Goal: Book appointment/travel/reservation

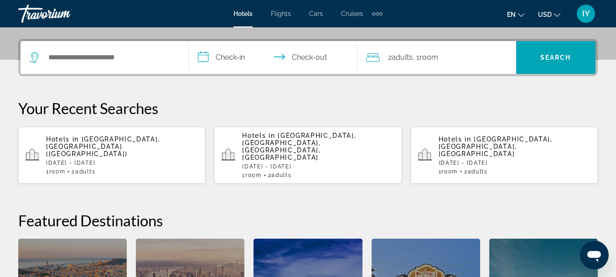
scroll to position [215, 0]
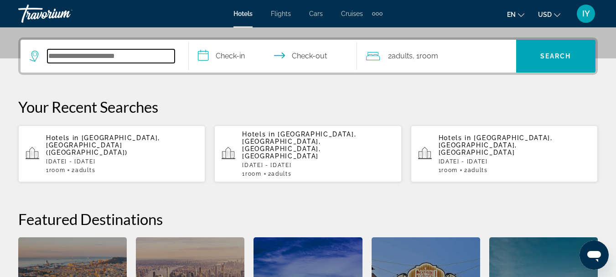
click at [58, 57] on input "Search hotel destination" at bounding box center [110, 56] width 127 height 14
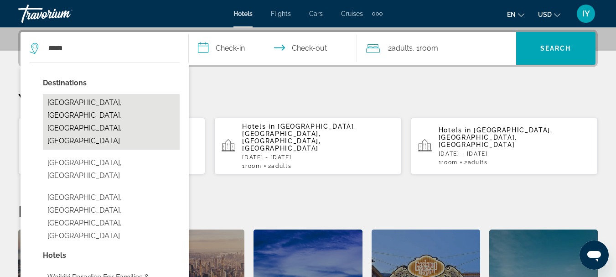
click at [93, 102] on button "[GEOGRAPHIC_DATA], [GEOGRAPHIC_DATA], [GEOGRAPHIC_DATA], [GEOGRAPHIC_DATA]" at bounding box center [111, 122] width 137 height 56
type input "**********"
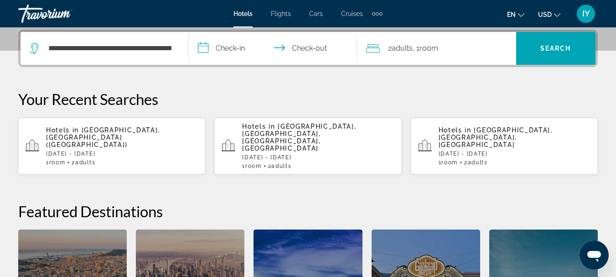
click at [202, 47] on input "**********" at bounding box center [275, 50] width 172 height 36
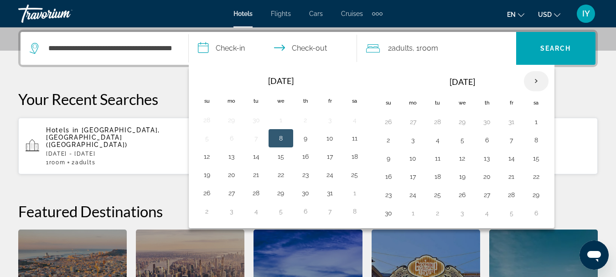
click at [534, 79] on th "Next month" at bounding box center [536, 81] width 25 height 20
click at [386, 197] on button "22" at bounding box center [388, 194] width 15 height 13
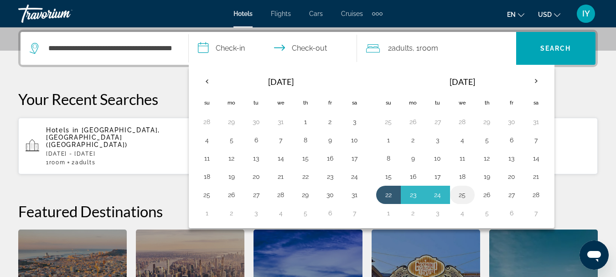
click at [462, 193] on button "25" at bounding box center [462, 194] width 15 height 13
type input "**********"
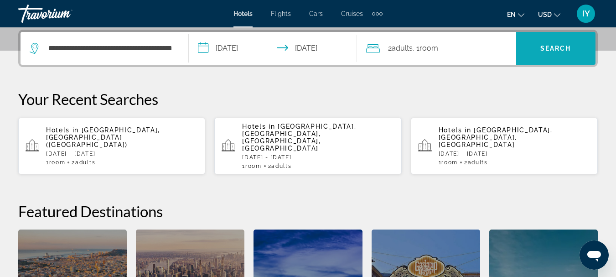
click at [543, 46] on span "Search" at bounding box center [555, 48] width 31 height 7
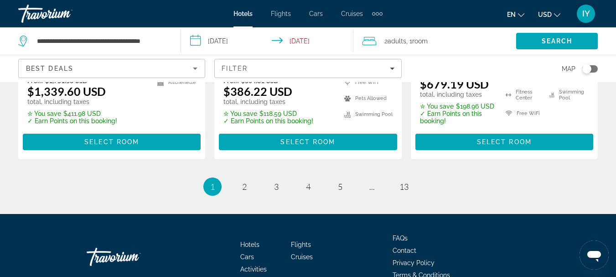
scroll to position [1402, 0]
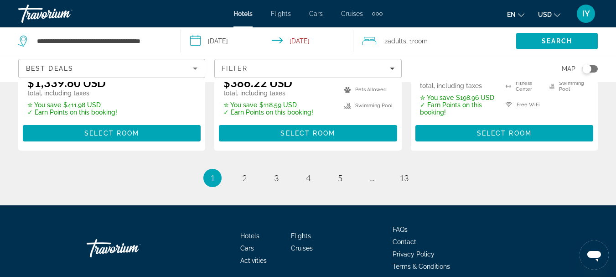
click at [195, 42] on input "**********" at bounding box center [269, 42] width 176 height 30
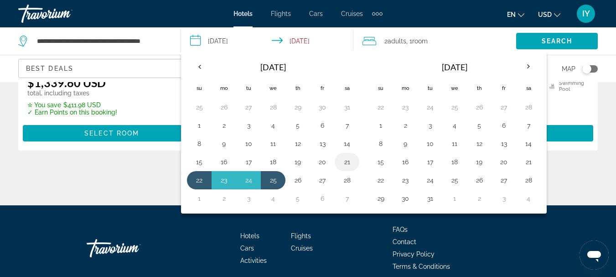
click at [347, 162] on button "21" at bounding box center [347, 161] width 15 height 13
click at [270, 182] on button "25" at bounding box center [273, 180] width 15 height 13
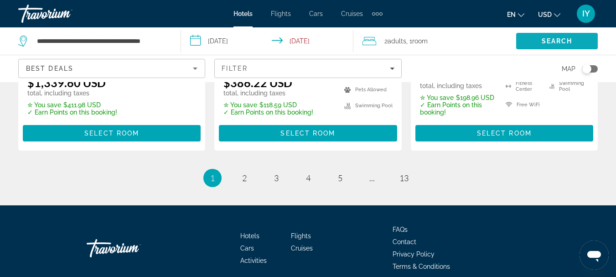
click at [550, 43] on span "Search" at bounding box center [557, 40] width 31 height 7
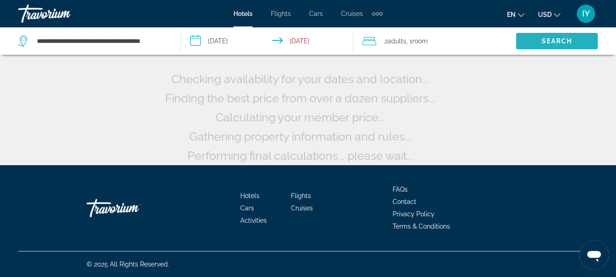
scroll to position [91, 0]
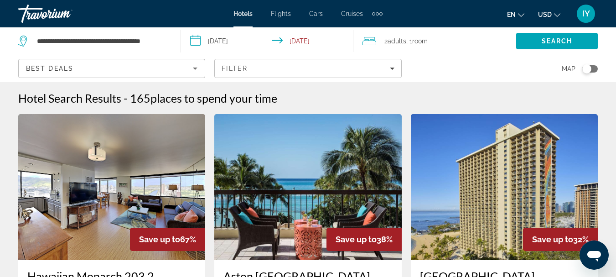
click at [191, 43] on input "**********" at bounding box center [269, 42] width 176 height 30
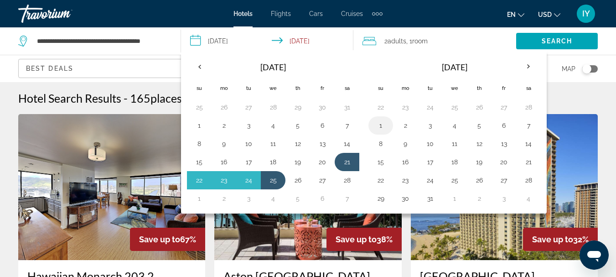
click at [381, 128] on button "1" at bounding box center [380, 125] width 15 height 13
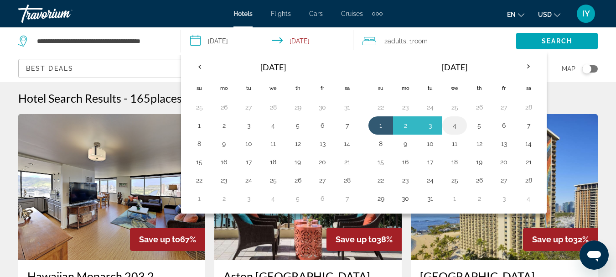
click at [453, 126] on button "4" at bounding box center [454, 125] width 15 height 13
type input "**********"
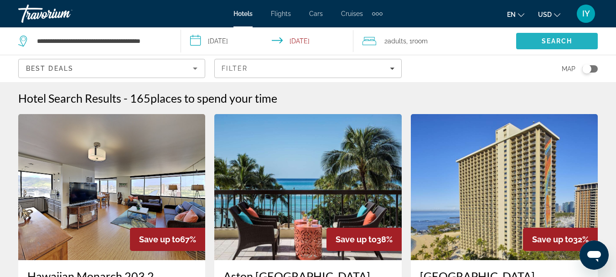
click at [546, 41] on span "Search" at bounding box center [557, 40] width 31 height 7
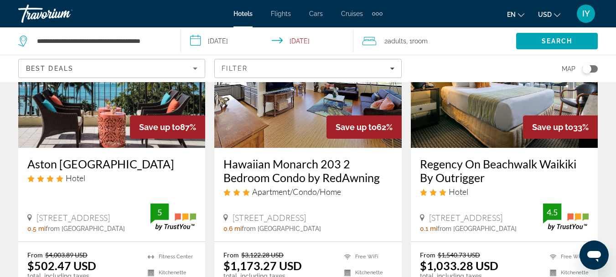
scroll to position [115, 0]
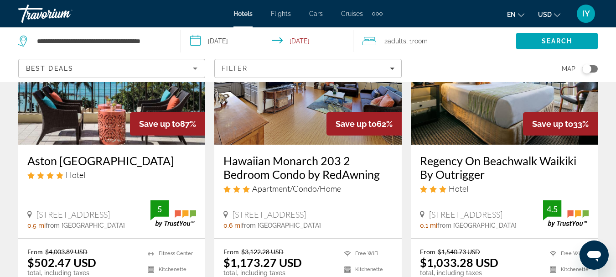
click at [79, 142] on img "Main content" at bounding box center [111, 72] width 187 height 146
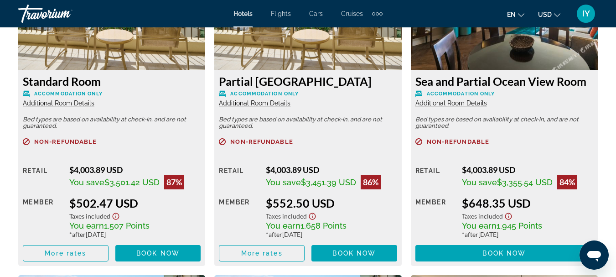
scroll to position [1515, 0]
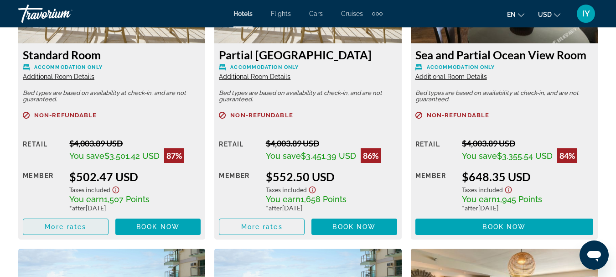
click at [63, 224] on span "More rates" at bounding box center [65, 226] width 41 height 7
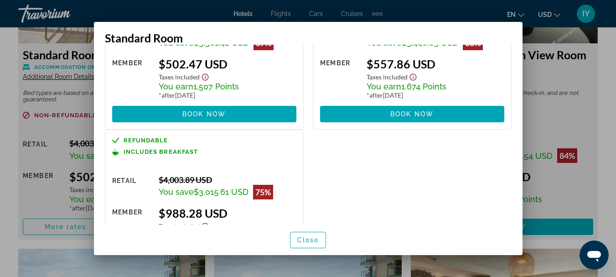
scroll to position [0, 0]
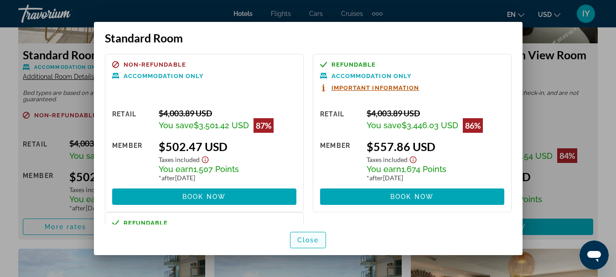
click at [306, 237] on span "Close" at bounding box center [308, 239] width 22 height 7
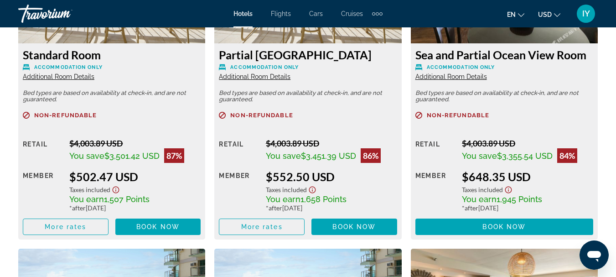
scroll to position [1515, 0]
click at [269, 227] on span "More rates" at bounding box center [261, 226] width 41 height 7
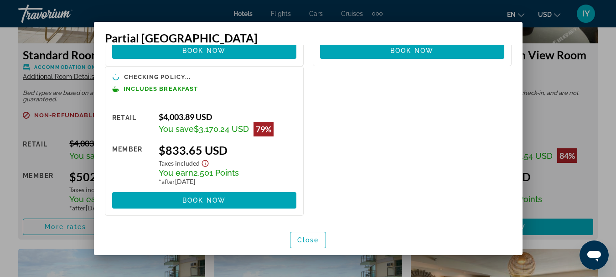
scroll to position [0, 0]
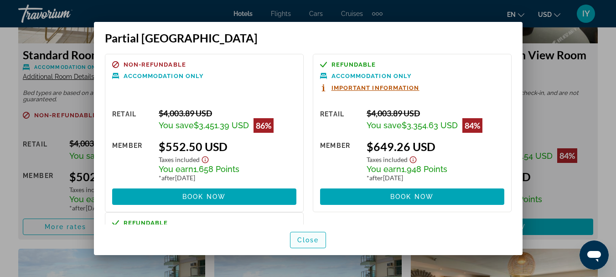
click at [307, 237] on span "Close" at bounding box center [308, 239] width 22 height 7
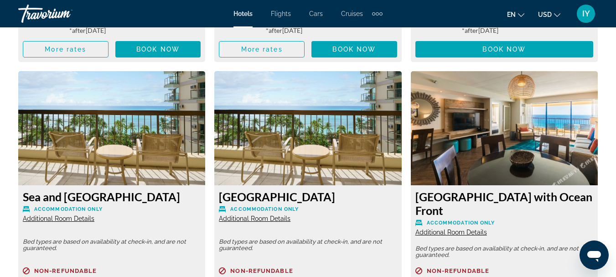
scroll to position [1826, 0]
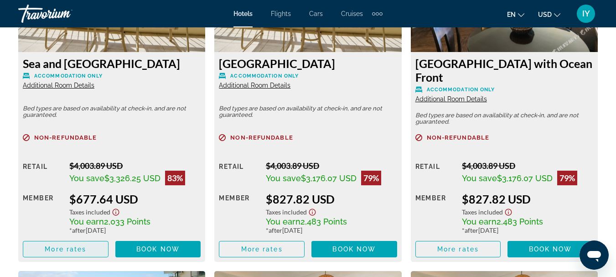
click at [74, 250] on span "More rates" at bounding box center [65, 248] width 41 height 7
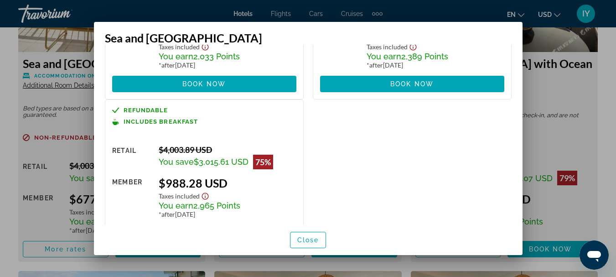
scroll to position [0, 0]
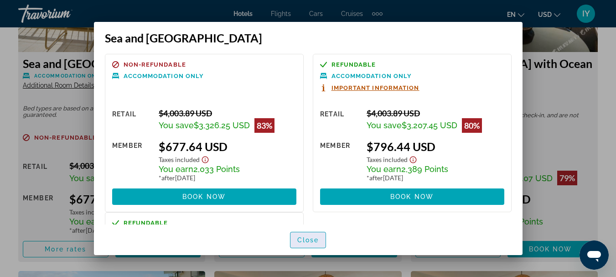
click at [307, 240] on span "Close" at bounding box center [308, 239] width 22 height 7
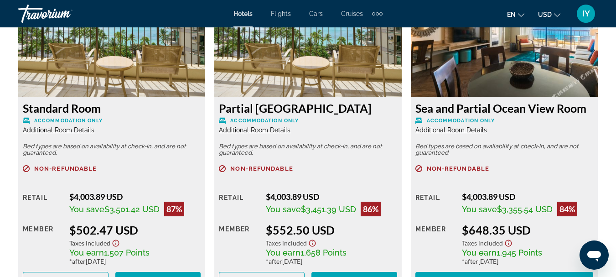
scroll to position [1506, 0]
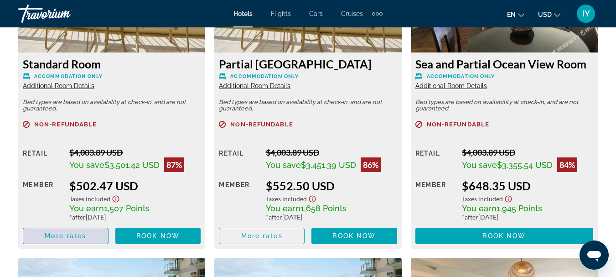
click at [60, 234] on span "More rates" at bounding box center [65, 235] width 41 height 7
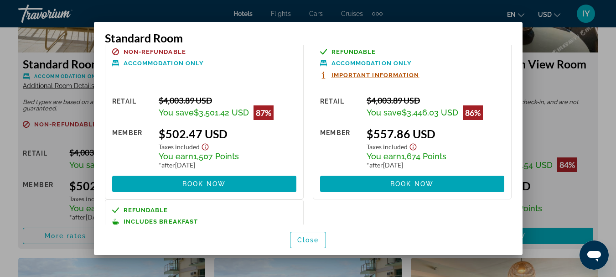
scroll to position [0, 0]
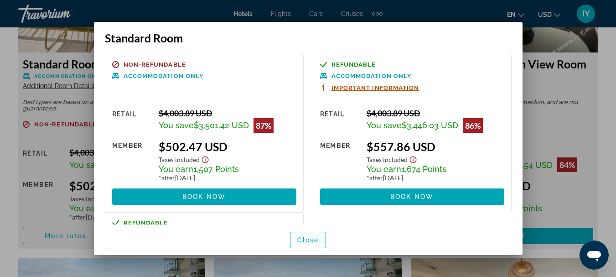
click at [306, 242] on span "Close" at bounding box center [308, 239] width 22 height 7
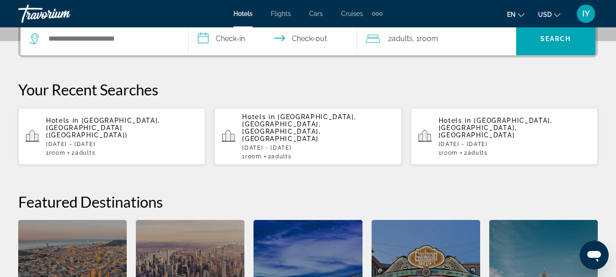
scroll to position [234, 0]
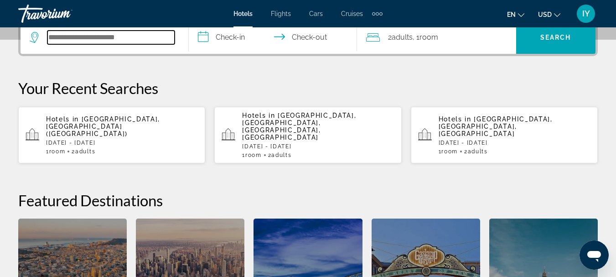
click at [61, 37] on input "Search hotel destination" at bounding box center [110, 38] width 127 height 14
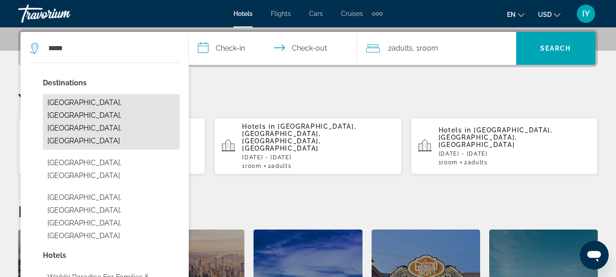
click at [95, 101] on button "[GEOGRAPHIC_DATA], [GEOGRAPHIC_DATA], [GEOGRAPHIC_DATA], [GEOGRAPHIC_DATA]" at bounding box center [111, 122] width 137 height 56
type input "**********"
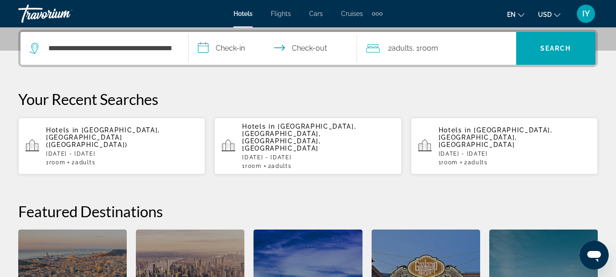
click at [202, 48] on input "**********" at bounding box center [275, 50] width 172 height 36
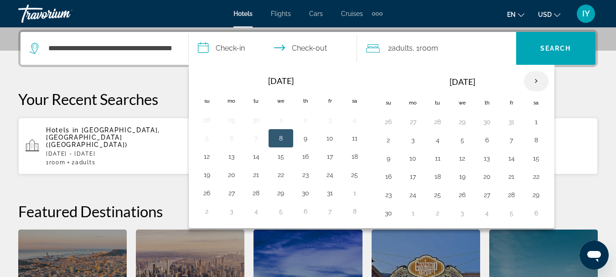
click at [536, 82] on th "Next month" at bounding box center [536, 81] width 25 height 20
click at [387, 177] on button "21" at bounding box center [388, 176] width 15 height 13
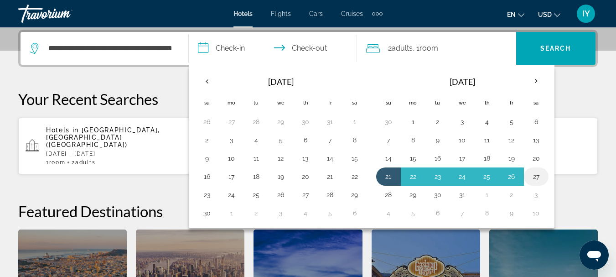
click at [535, 177] on button "27" at bounding box center [536, 176] width 15 height 13
type input "**********"
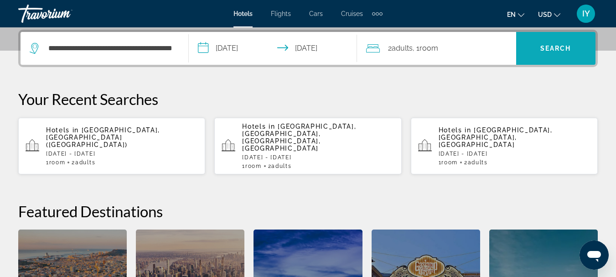
click at [555, 49] on span "Search" at bounding box center [555, 48] width 31 height 7
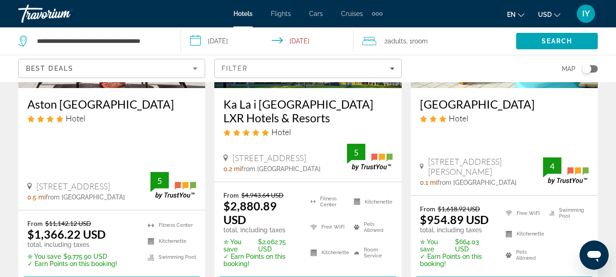
scroll to position [202, 0]
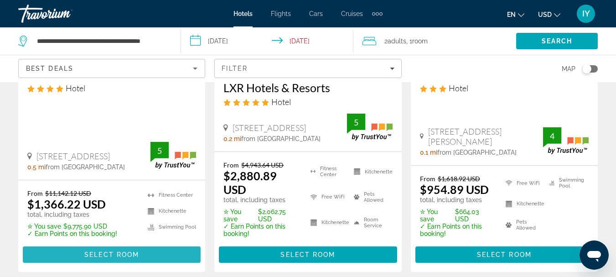
click at [97, 243] on span "Main content" at bounding box center [112, 254] width 178 height 22
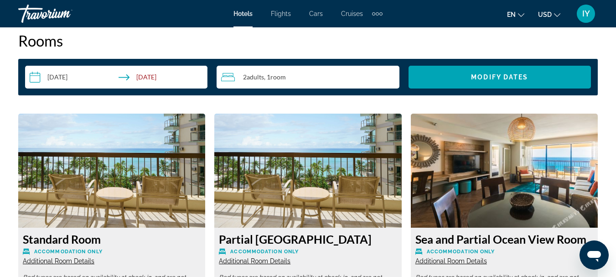
scroll to position [1339, 0]
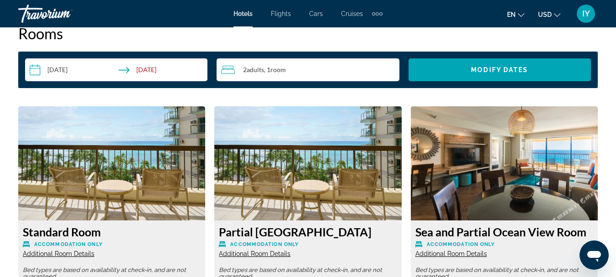
click at [32, 68] on input "**********" at bounding box center [118, 71] width 186 height 26
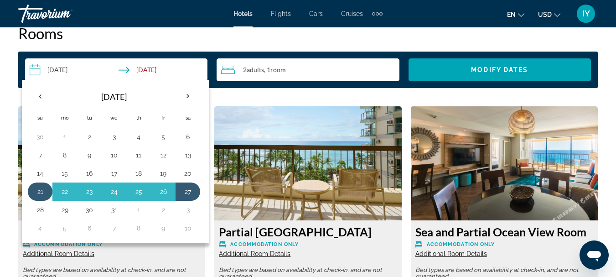
click at [34, 193] on button "21" at bounding box center [40, 191] width 15 height 13
click at [141, 190] on button "25" at bounding box center [138, 191] width 15 height 13
type input "**********"
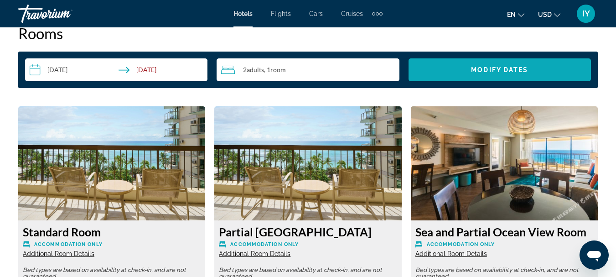
click at [493, 71] on span "Modify Dates" at bounding box center [499, 69] width 57 height 7
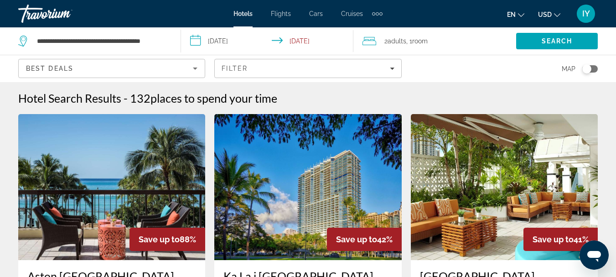
click at [198, 41] on input "**********" at bounding box center [269, 42] width 176 height 30
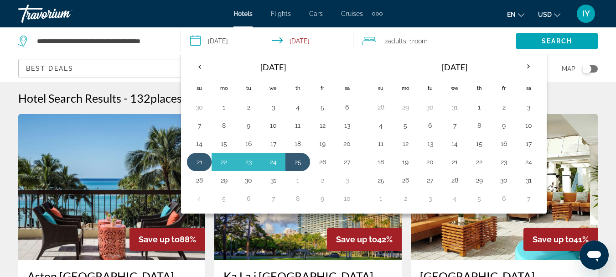
click at [200, 158] on button "21" at bounding box center [199, 161] width 15 height 13
click at [298, 160] on button "25" at bounding box center [297, 161] width 15 height 13
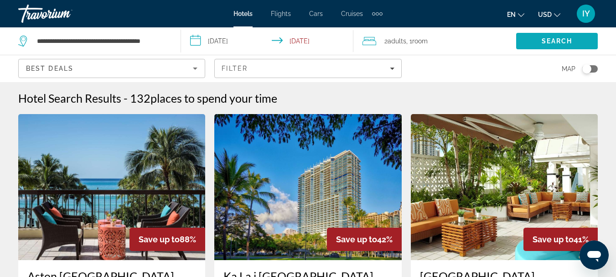
click at [552, 37] on span "Search" at bounding box center [557, 40] width 31 height 7
click at [241, 13] on span "Hotels" at bounding box center [242, 13] width 19 height 7
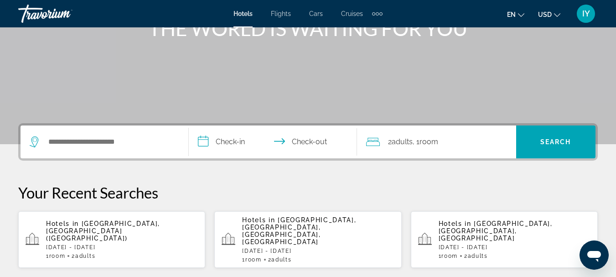
scroll to position [169, 0]
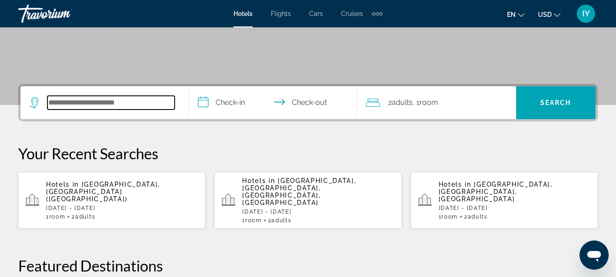
click at [54, 101] on input "Search hotel destination" at bounding box center [110, 103] width 127 height 14
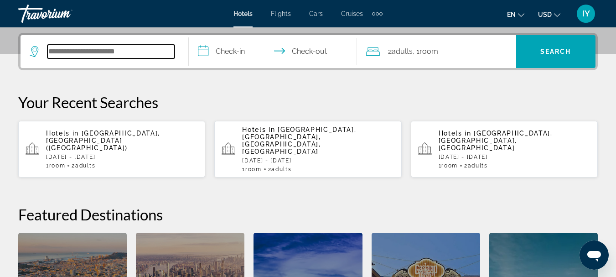
scroll to position [223, 0]
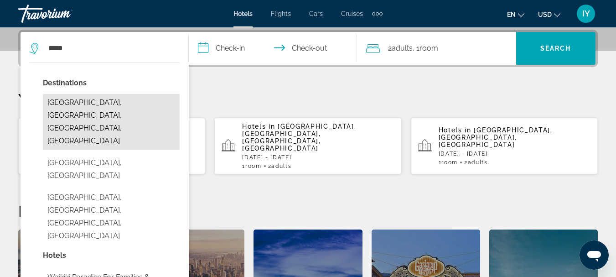
click at [72, 100] on button "[GEOGRAPHIC_DATA], [GEOGRAPHIC_DATA], [GEOGRAPHIC_DATA], [GEOGRAPHIC_DATA]" at bounding box center [111, 122] width 137 height 56
type input "**********"
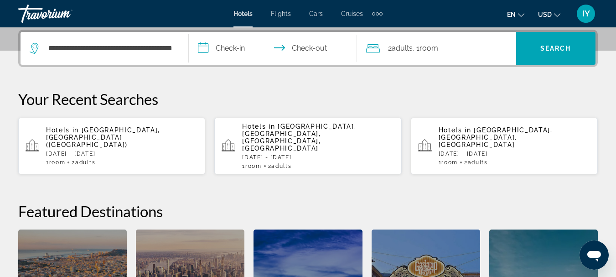
click at [202, 47] on input "**********" at bounding box center [275, 50] width 172 height 36
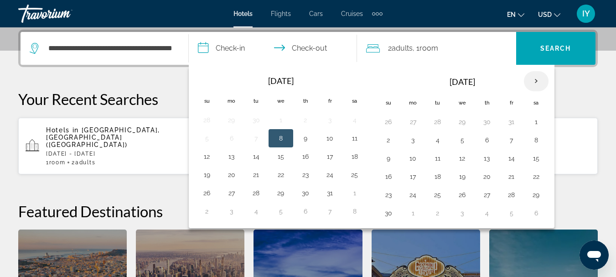
click at [536, 78] on th "Next month" at bounding box center [536, 81] width 25 height 20
click at [385, 176] on button "21" at bounding box center [388, 176] width 15 height 13
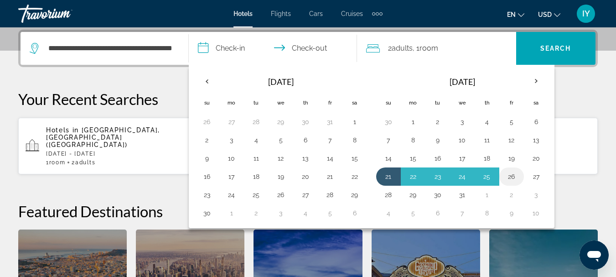
click at [512, 177] on button "26" at bounding box center [511, 176] width 15 height 13
type input "**********"
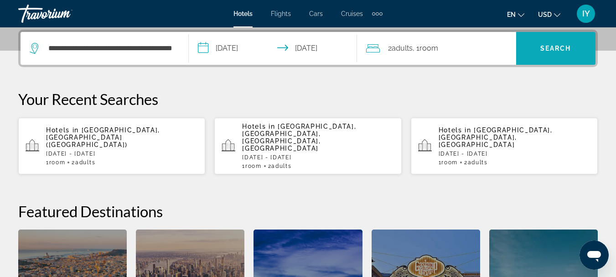
click at [551, 51] on span "Search" at bounding box center [555, 48] width 31 height 7
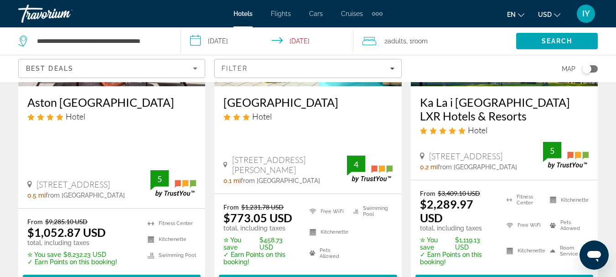
scroll to position [198, 0]
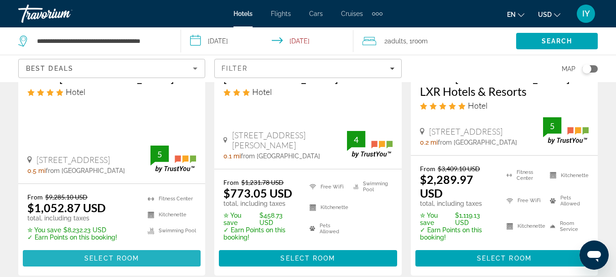
click at [105, 247] on span "Main content" at bounding box center [112, 258] width 178 height 22
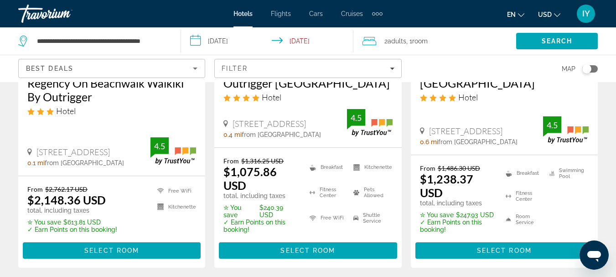
scroll to position [1390, 0]
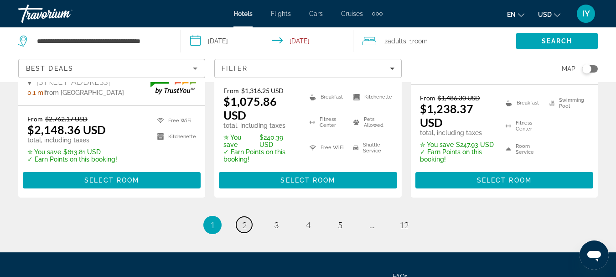
click at [242, 220] on span "2" at bounding box center [244, 225] width 5 height 10
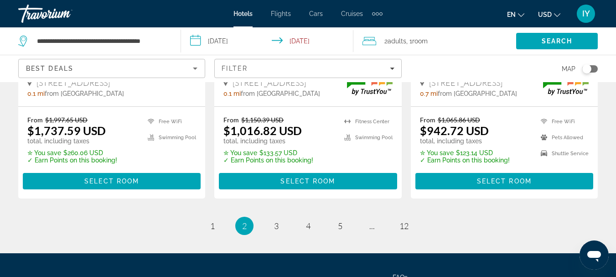
scroll to position [1394, 0]
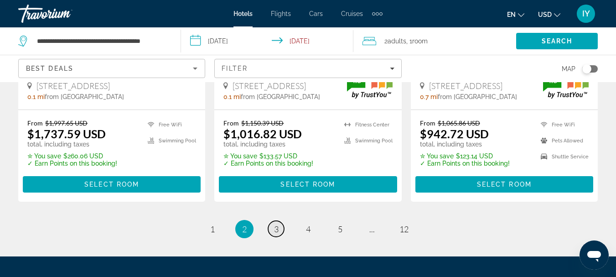
click at [277, 224] on span "3" at bounding box center [276, 229] width 5 height 10
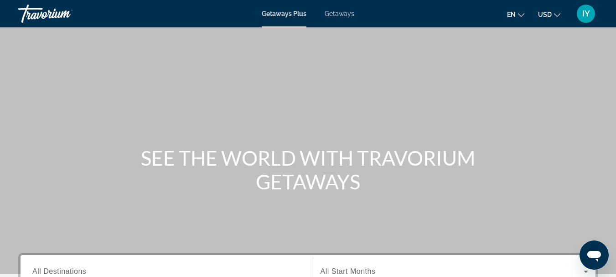
click at [336, 12] on span "Getaways" at bounding box center [340, 13] width 30 height 7
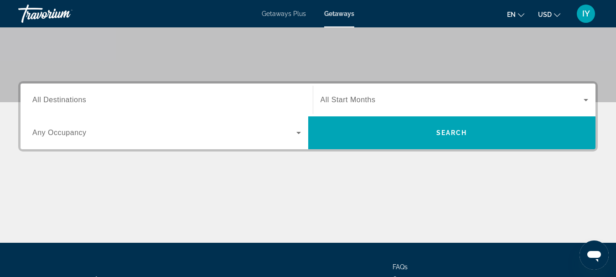
scroll to position [175, 0]
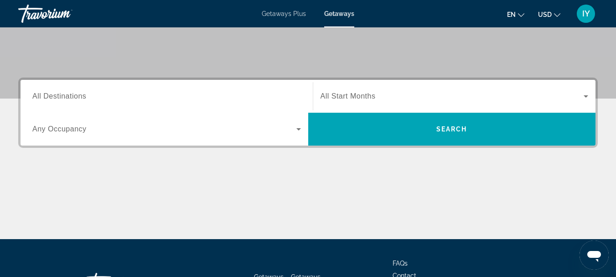
click at [45, 96] on span "All Destinations" at bounding box center [59, 96] width 54 height 8
click at [45, 96] on input "Destination All Destinations" at bounding box center [166, 96] width 269 height 11
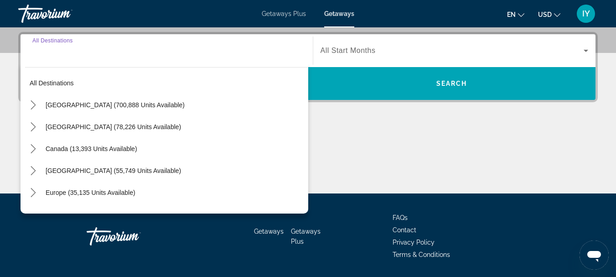
scroll to position [223, 0]
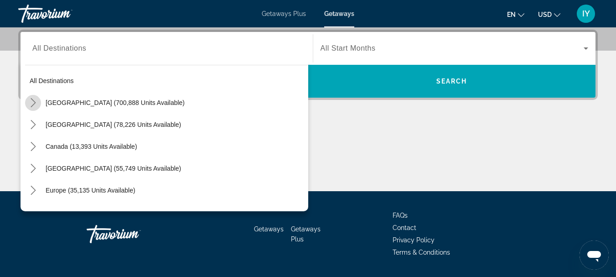
click at [30, 103] on icon "Toggle United States (700,888 units available) submenu" at bounding box center [33, 102] width 9 height 9
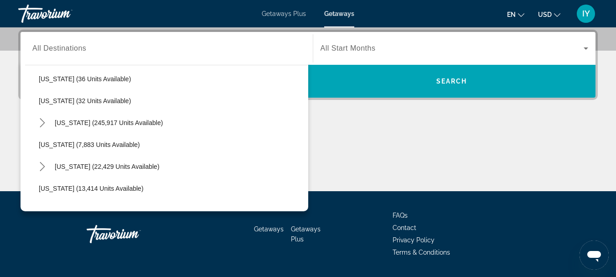
scroll to position [138, 0]
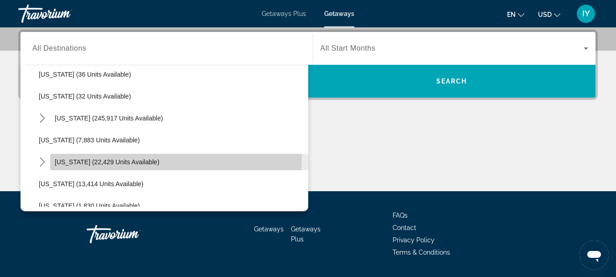
click at [114, 156] on span "Select destination: Hawaii (22,429 units available)" at bounding box center [179, 162] width 258 height 22
type input "**********"
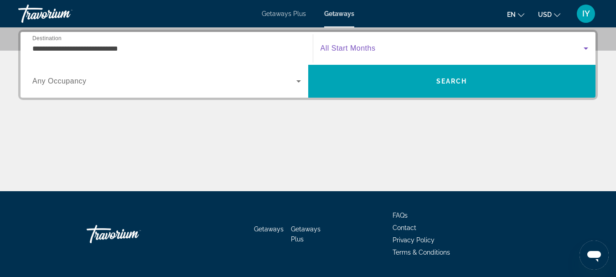
click at [588, 46] on icon "Search widget" at bounding box center [585, 48] width 11 height 11
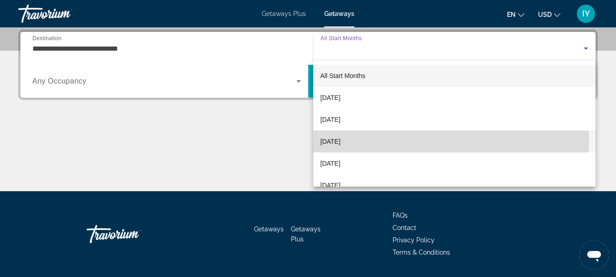
click at [398, 137] on mat-option "December 2025" at bounding box center [454, 141] width 283 height 22
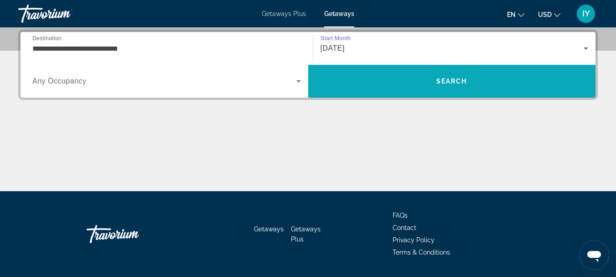
click at [450, 76] on span "Search" at bounding box center [452, 81] width 288 height 22
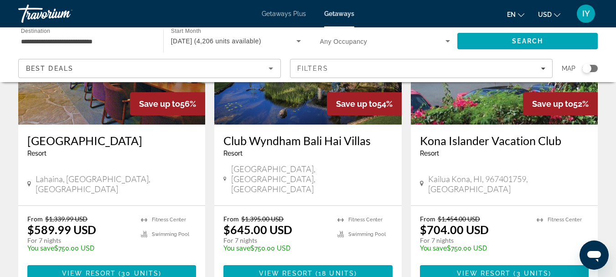
scroll to position [1214, 0]
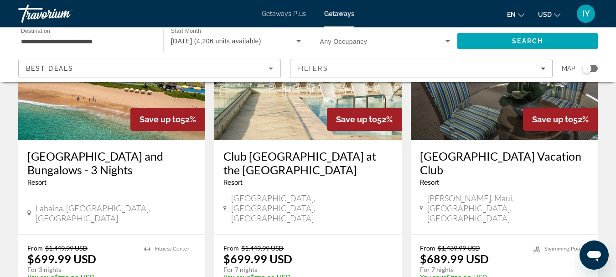
scroll to position [125, 0]
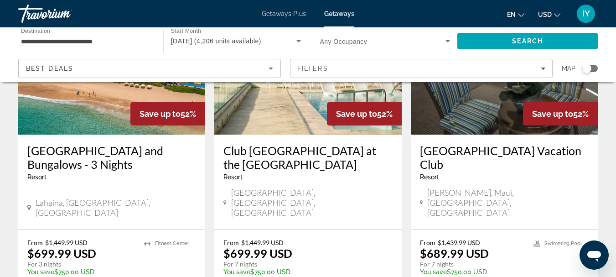
click at [271, 160] on h3 "Club Wyndham Waikiki Marina Resort at the Ilikai" at bounding box center [307, 157] width 169 height 27
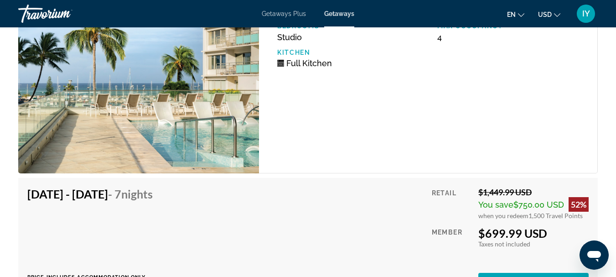
scroll to position [1700, 0]
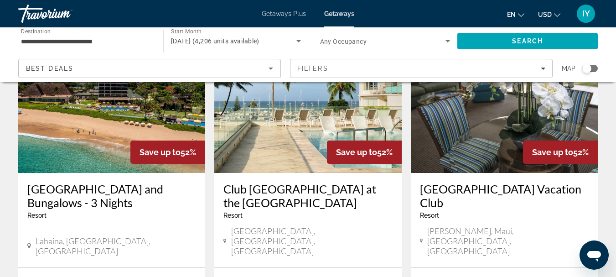
scroll to position [90, 0]
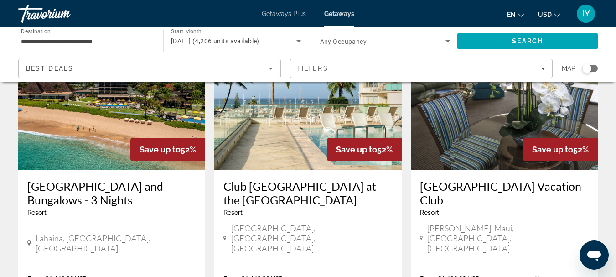
click at [94, 183] on h3 "Royal Lahaina Resort and Bungalows - 3 Nights" at bounding box center [111, 192] width 169 height 27
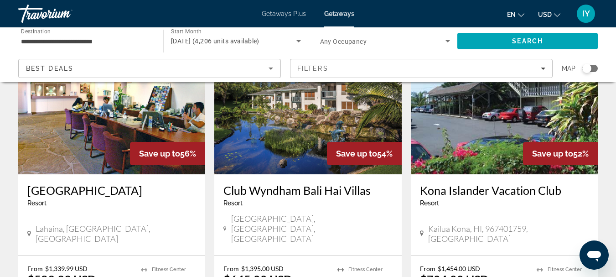
scroll to position [1156, 0]
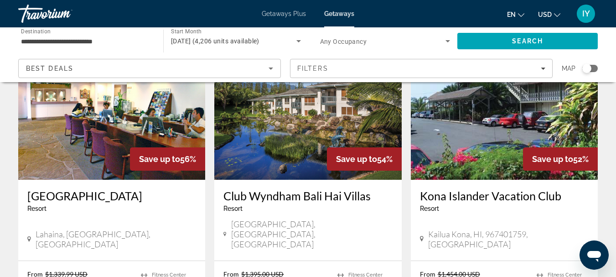
click at [55, 189] on h3 "Kahana Falls" at bounding box center [111, 196] width 169 height 14
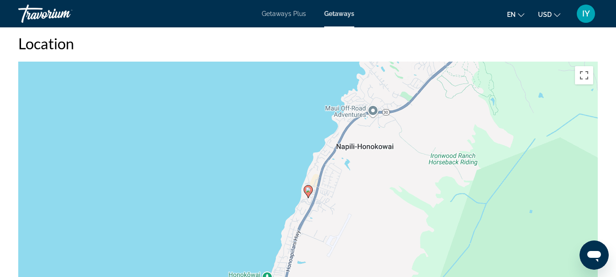
scroll to position [1458, 0]
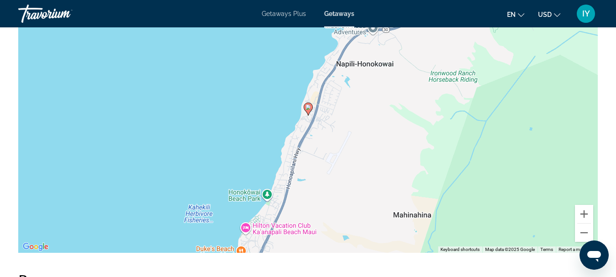
click at [393, 199] on div "To activate drag with keyboard, press Alt + Enter. Once in keyboard drag state,…" at bounding box center [307, 116] width 579 height 274
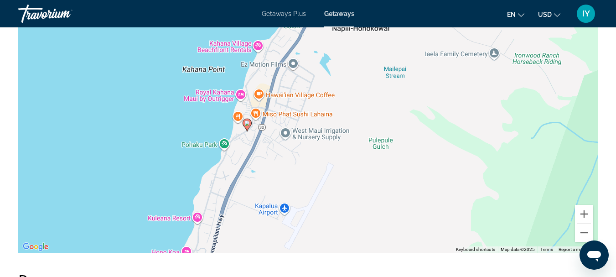
drag, startPoint x: 308, startPoint y: 141, endPoint x: 333, endPoint y: 230, distance: 92.4
click at [333, 230] on div "To activate drag with keyboard, press Alt + Enter. Once in keyboard drag state,…" at bounding box center [307, 116] width 579 height 274
click at [313, 191] on div "To activate drag with keyboard, press Alt + Enter. Once in keyboard drag state,…" at bounding box center [307, 116] width 579 height 274
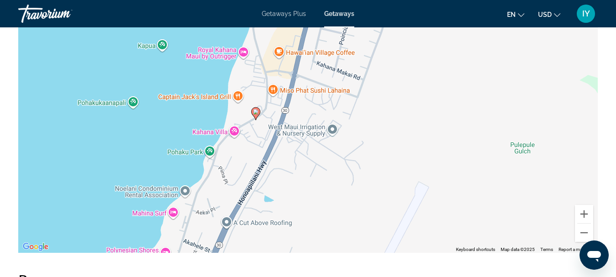
drag, startPoint x: 247, startPoint y: 160, endPoint x: 324, endPoint y: 199, distance: 86.4
click at [324, 199] on div "To activate drag with keyboard, press Alt + Enter. Once in keyboard drag state,…" at bounding box center [307, 116] width 579 height 274
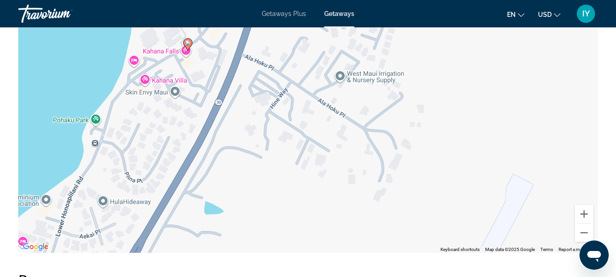
click at [235, 170] on div "To activate drag with keyboard, press Alt + Enter. Once in keyboard drag state,…" at bounding box center [307, 116] width 579 height 274
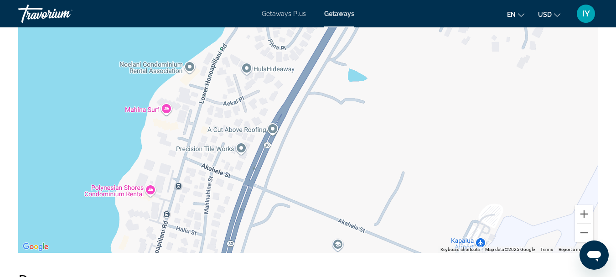
drag, startPoint x: 259, startPoint y: 180, endPoint x: 405, endPoint y: 46, distance: 197.8
click at [405, 46] on div "To activate drag with keyboard, press Alt + Enter. Once in keyboard drag state,…" at bounding box center [307, 116] width 579 height 274
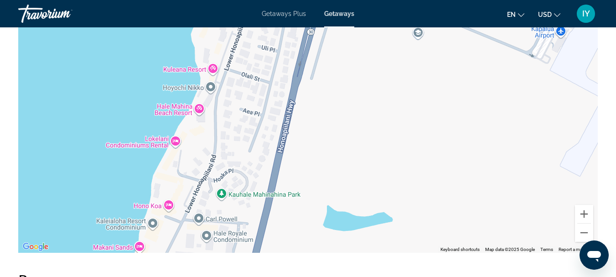
drag, startPoint x: 289, startPoint y: 243, endPoint x: 369, endPoint y: 31, distance: 227.1
click at [369, 31] on div "To activate drag with keyboard, press Alt + Enter. Once in keyboard drag state,…" at bounding box center [307, 116] width 579 height 274
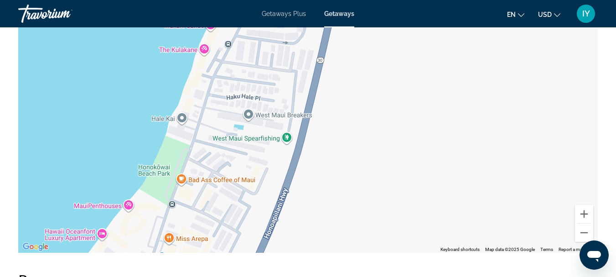
drag, startPoint x: 338, startPoint y: 167, endPoint x: 408, endPoint y: -55, distance: 233.3
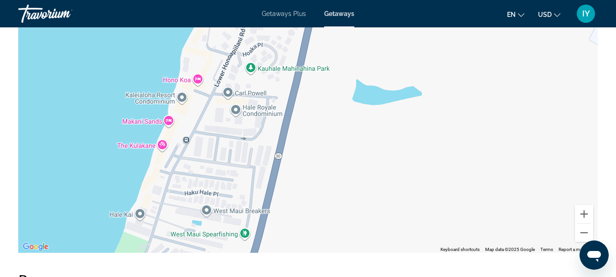
drag, startPoint x: 346, startPoint y: 186, endPoint x: 304, endPoint y: 280, distance: 103.9
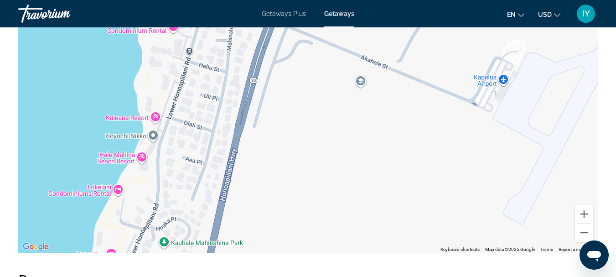
drag, startPoint x: 481, startPoint y: 117, endPoint x: 394, endPoint y: 295, distance: 197.4
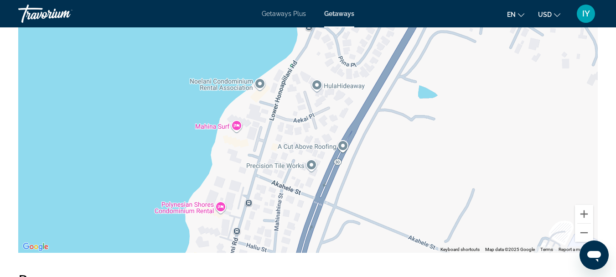
drag, startPoint x: 334, startPoint y: 113, endPoint x: 382, endPoint y: 295, distance: 187.7
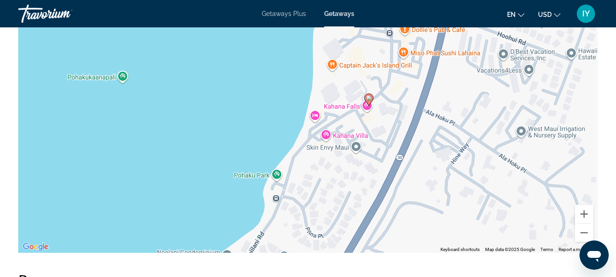
drag, startPoint x: 472, startPoint y: 87, endPoint x: 439, endPoint y: 261, distance: 176.8
click at [439, 253] on div "To activate drag with keyboard, press Alt + Enter. Once in keyboard drag state,…" at bounding box center [307, 116] width 579 height 274
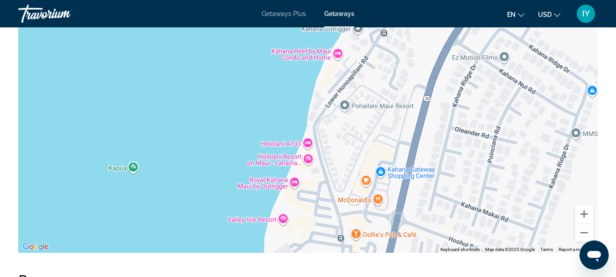
drag, startPoint x: 461, startPoint y: 87, endPoint x: 413, endPoint y: 295, distance: 213.1
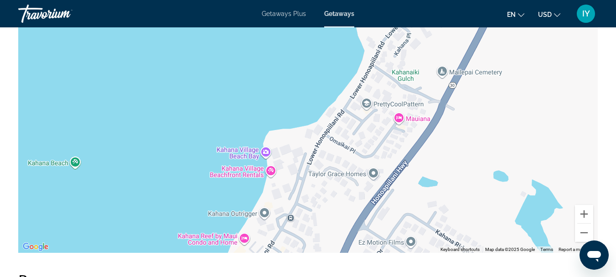
drag, startPoint x: 438, startPoint y: 109, endPoint x: 345, endPoint y: 295, distance: 208.2
click at [581, 239] on button "Zoom out" at bounding box center [584, 232] width 18 height 18
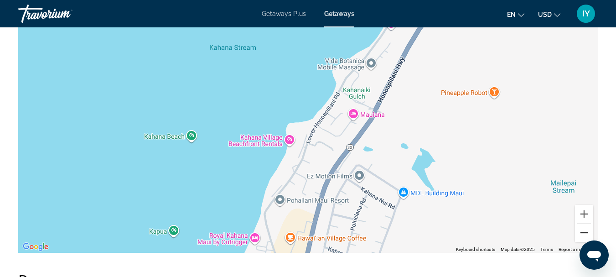
click at [582, 240] on button "Zoom out" at bounding box center [584, 232] width 18 height 18
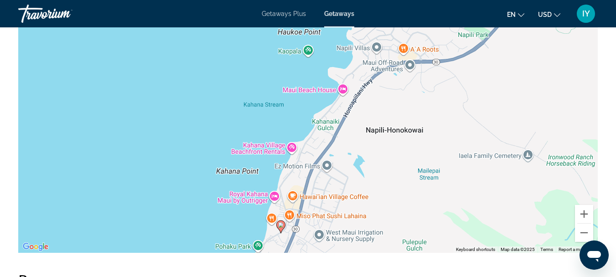
drag, startPoint x: 534, startPoint y: 62, endPoint x: 527, endPoint y: 88, distance: 26.6
click at [527, 88] on div "To activate drag with keyboard, press Alt + Enter. Once in keyboard drag state,…" at bounding box center [307, 116] width 579 height 274
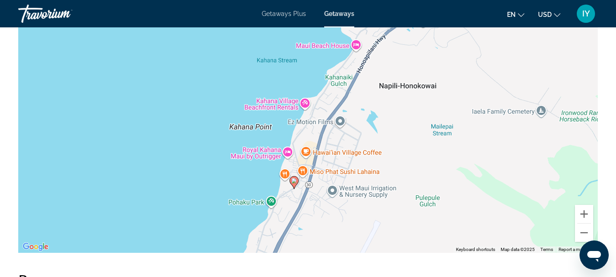
drag, startPoint x: 434, startPoint y: 211, endPoint x: 447, endPoint y: 165, distance: 47.0
click at [447, 165] on div "To activate drag with keyboard, press Alt + Enter. Once in keyboard drag state,…" at bounding box center [307, 116] width 579 height 274
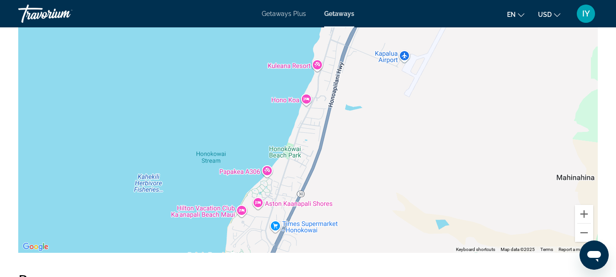
drag, startPoint x: 405, startPoint y: 241, endPoint x: 478, endPoint y: 30, distance: 223.8
click at [478, 30] on div "To activate drag with keyboard, press Alt + Enter. Once in keyboard drag state,…" at bounding box center [307, 116] width 579 height 274
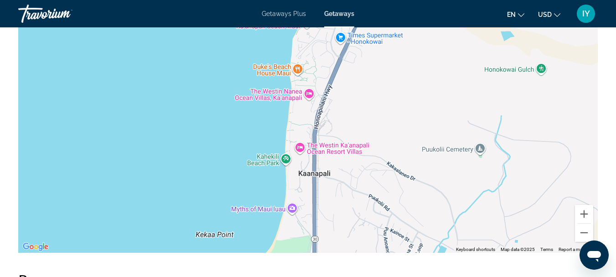
drag, startPoint x: 416, startPoint y: 164, endPoint x: 481, endPoint y: -33, distance: 207.3
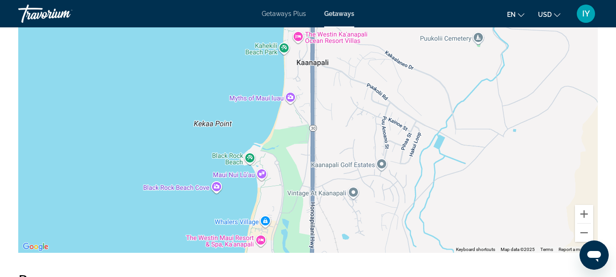
drag, startPoint x: 394, startPoint y: 213, endPoint x: 391, endPoint y: 100, distance: 112.7
click at [391, 100] on div "Main content" at bounding box center [307, 116] width 579 height 274
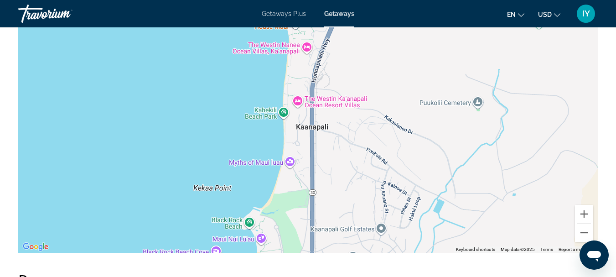
drag, startPoint x: 415, startPoint y: 63, endPoint x: 415, endPoint y: 130, distance: 67.0
click at [415, 130] on div "Main content" at bounding box center [307, 116] width 579 height 274
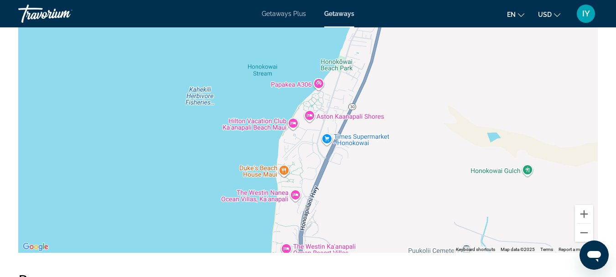
drag, startPoint x: 434, startPoint y: 105, endPoint x: 422, endPoint y: 257, distance: 152.3
click at [422, 253] on div "Main content" at bounding box center [307, 116] width 579 height 274
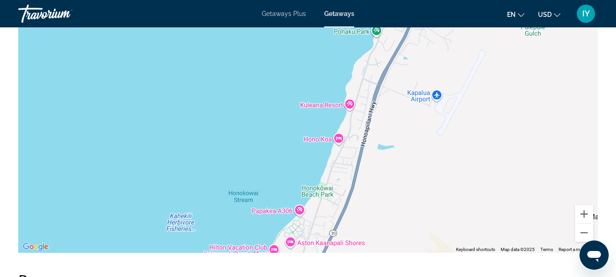
drag, startPoint x: 438, startPoint y: 125, endPoint x: 418, endPoint y: 254, distance: 130.6
click at [418, 253] on div "Main content" at bounding box center [307, 116] width 579 height 274
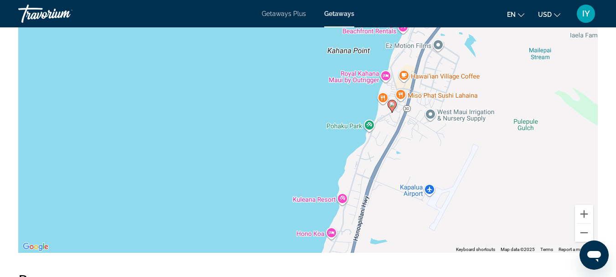
drag, startPoint x: 480, startPoint y: 98, endPoint x: 473, endPoint y: 194, distance: 96.0
click at [473, 194] on div "To activate drag with keyboard, press Alt + Enter. Once in keyboard drag state,…" at bounding box center [307, 116] width 579 height 274
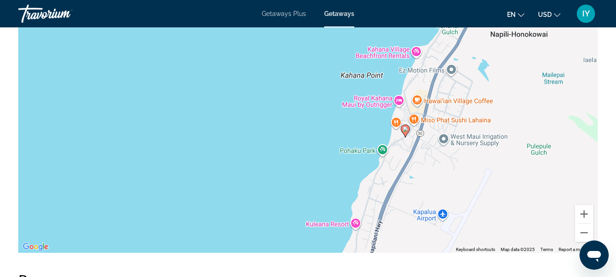
drag, startPoint x: 441, startPoint y: 137, endPoint x: 455, endPoint y: 166, distance: 32.0
click at [455, 166] on div "To activate drag with keyboard, press Alt + Enter. Once in keyboard drag state,…" at bounding box center [307, 116] width 579 height 274
click at [431, 177] on div "To activate drag with keyboard, press Alt + Enter. Once in keyboard drag state,…" at bounding box center [307, 116] width 579 height 274
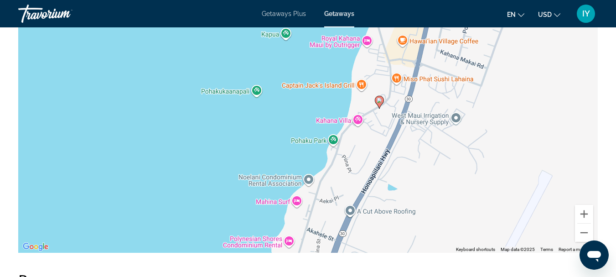
click at [408, 170] on div "To activate drag with keyboard, press Alt + Enter. Once in keyboard drag state,…" at bounding box center [307, 116] width 579 height 274
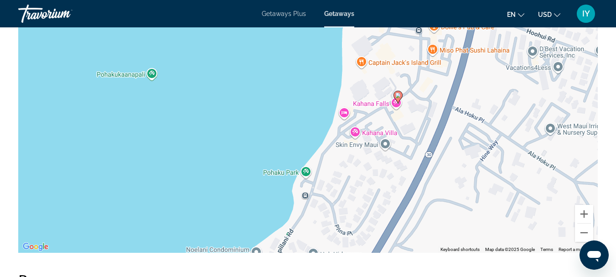
drag, startPoint x: 371, startPoint y: 101, endPoint x: 419, endPoint y: 148, distance: 67.7
click at [419, 148] on div "To activate drag with keyboard, press Alt + Enter. Once in keyboard drag state,…" at bounding box center [307, 116] width 579 height 274
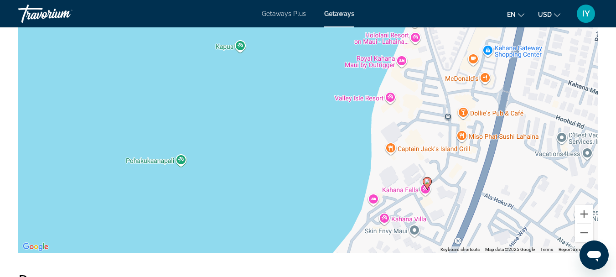
drag, startPoint x: 403, startPoint y: 83, endPoint x: 432, endPoint y: 169, distance: 90.7
click at [432, 169] on div "To activate drag with keyboard, press Alt + Enter. Once in keyboard drag state,…" at bounding box center [307, 116] width 579 height 274
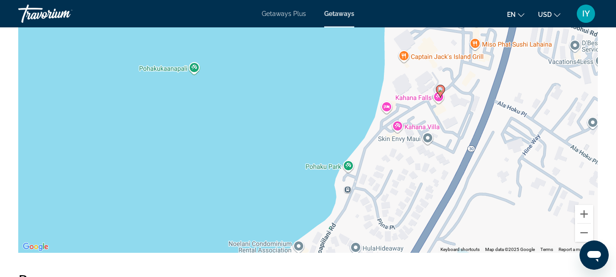
drag, startPoint x: 423, startPoint y: 101, endPoint x: 436, endPoint y: 9, distance: 92.6
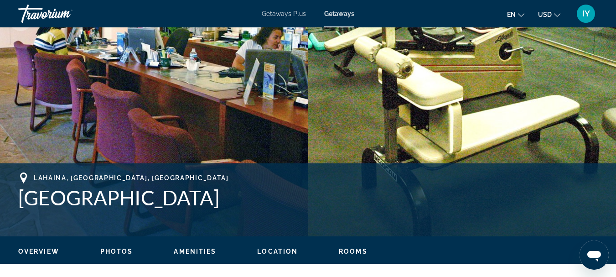
scroll to position [218, 0]
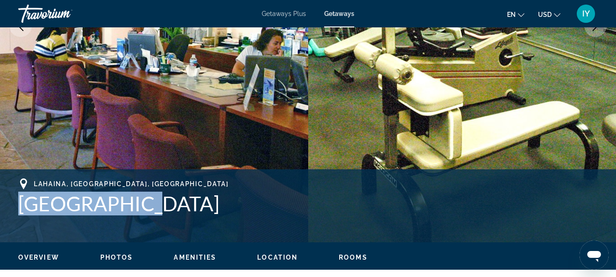
drag, startPoint x: 18, startPoint y: 205, endPoint x: 149, endPoint y: 212, distance: 131.0
click at [149, 212] on div "Lahaina, HI, USA Kahana Falls Address 4260 Lower Honoapiilani Rd Lahaina, HI, U…" at bounding box center [308, 205] width 616 height 55
copy h1 "Kahana Falls"
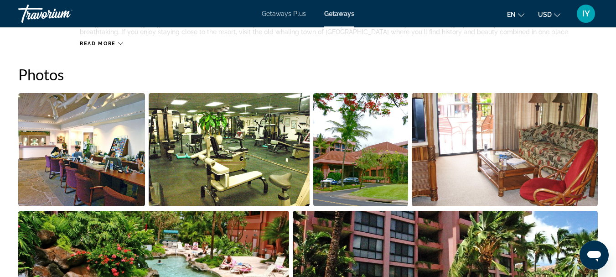
scroll to position [596, 0]
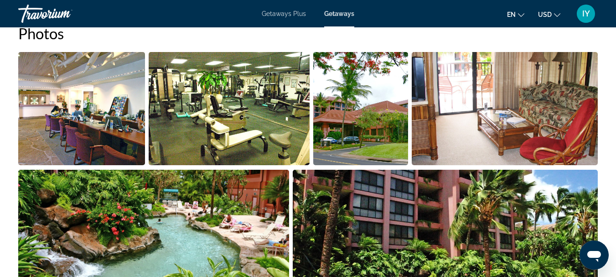
click at [74, 115] on img "Open full-screen image slider" at bounding box center [81, 108] width 127 height 113
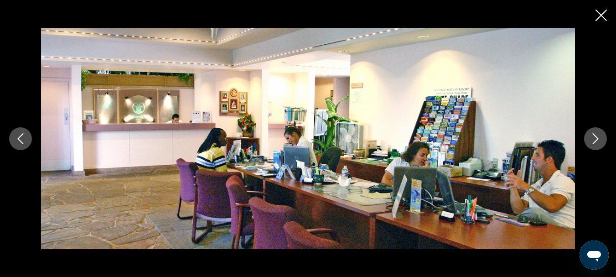
click at [590, 137] on icon "Next image" at bounding box center [595, 138] width 11 height 11
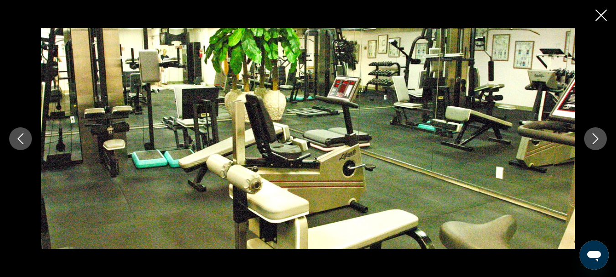
click at [595, 137] on icon "Next image" at bounding box center [595, 138] width 11 height 11
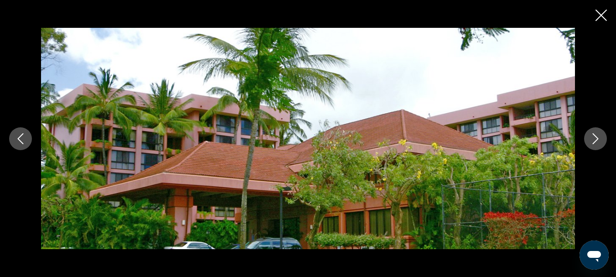
click at [595, 141] on icon "Next image" at bounding box center [596, 138] width 6 height 11
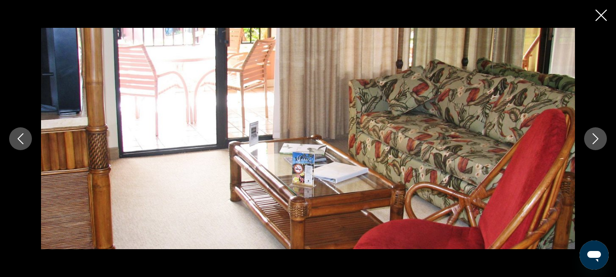
click at [595, 141] on icon "Next image" at bounding box center [596, 138] width 6 height 11
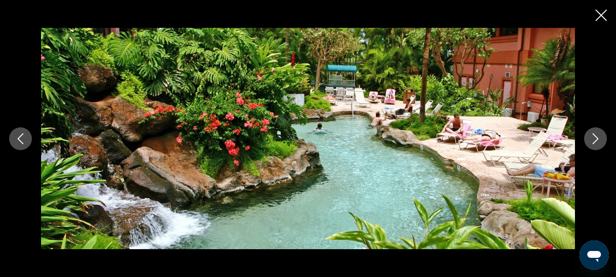
click at [595, 141] on icon "Next image" at bounding box center [596, 138] width 6 height 11
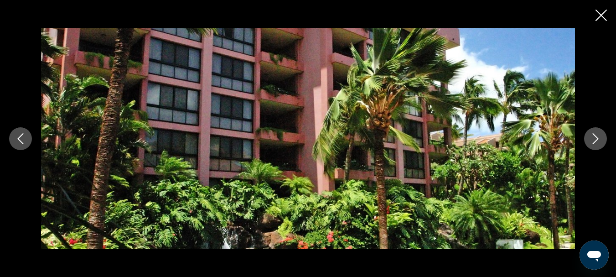
click at [19, 138] on icon "Previous image" at bounding box center [21, 138] width 6 height 11
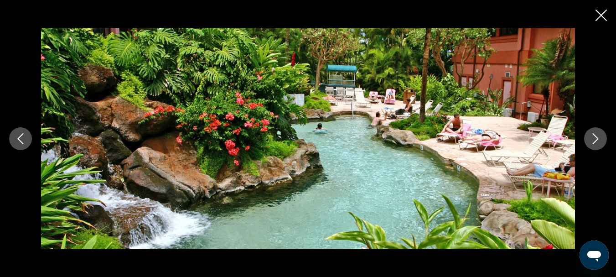
click at [594, 138] on icon "Next image" at bounding box center [595, 138] width 11 height 11
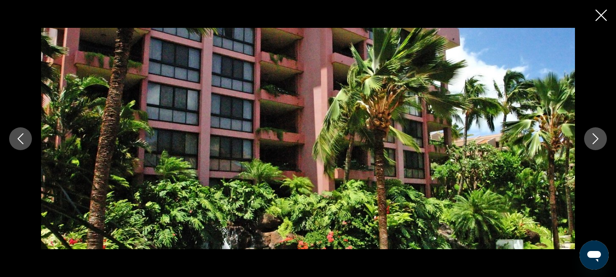
click at [594, 138] on icon "Next image" at bounding box center [595, 138] width 11 height 11
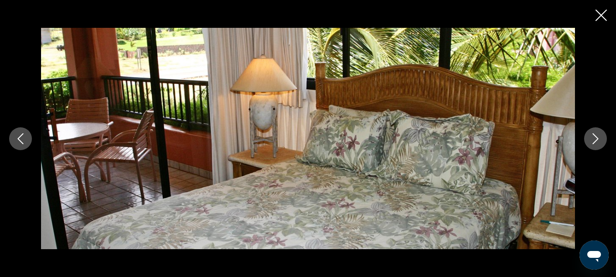
click at [594, 138] on icon "Next image" at bounding box center [595, 138] width 11 height 11
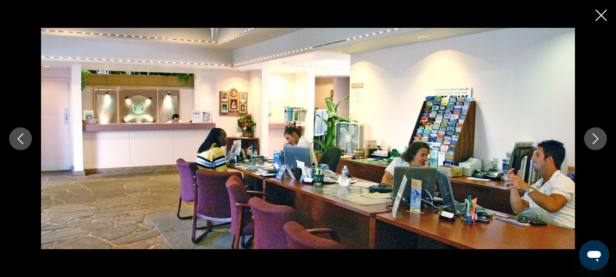
click at [594, 138] on icon "Next image" at bounding box center [595, 138] width 11 height 11
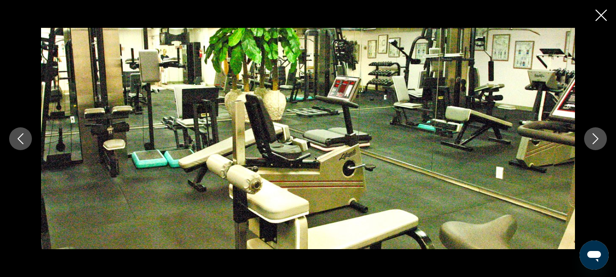
click at [598, 16] on icon "Close slideshow" at bounding box center [600, 15] width 11 height 11
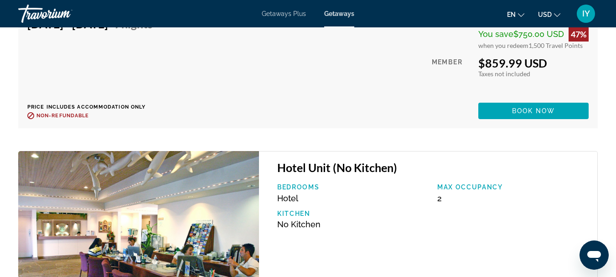
scroll to position [2285, 0]
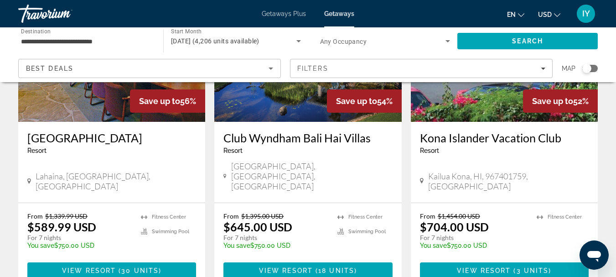
scroll to position [1217, 0]
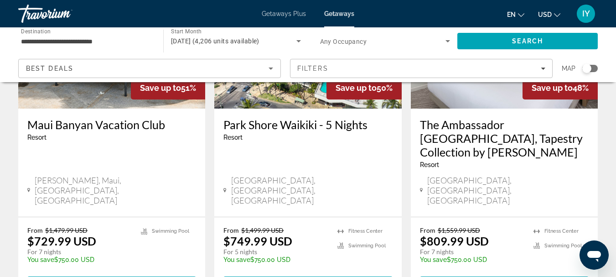
scroll to position [822, 0]
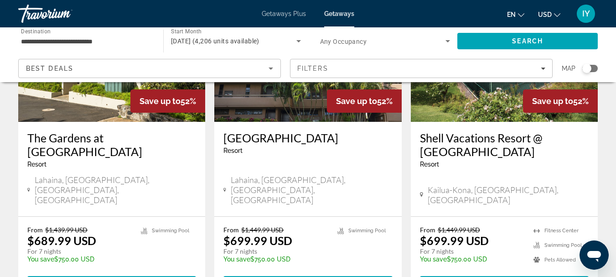
scroll to position [419, 0]
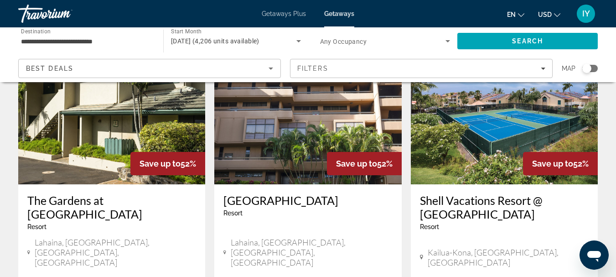
click at [269, 193] on h3 "Kahana Villa Resort" at bounding box center [307, 200] width 169 height 14
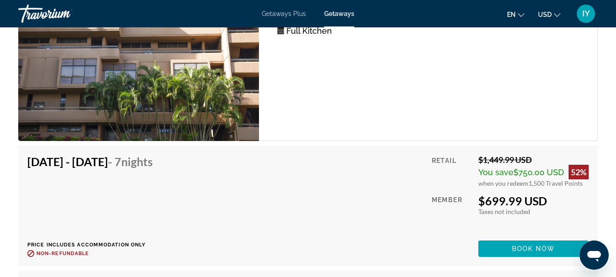
scroll to position [1724, 0]
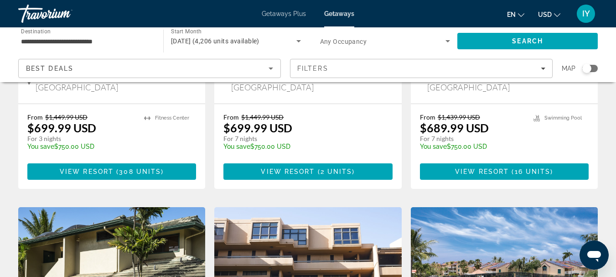
scroll to position [417, 0]
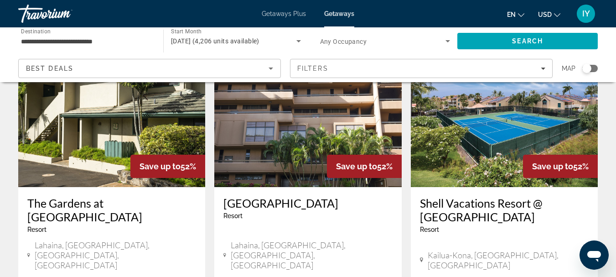
click at [71, 196] on h3 "The Gardens at West Maui" at bounding box center [111, 209] width 169 height 27
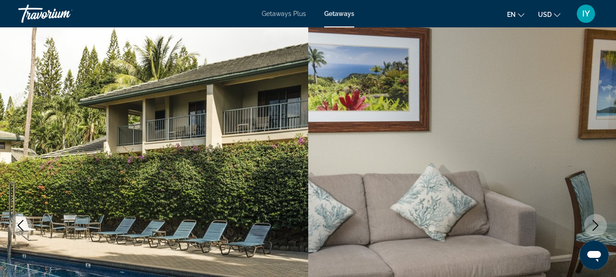
scroll to position [9, 0]
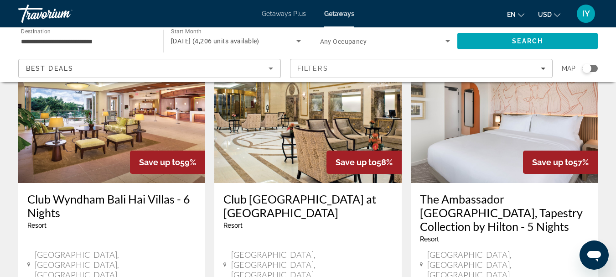
scroll to position [798, 0]
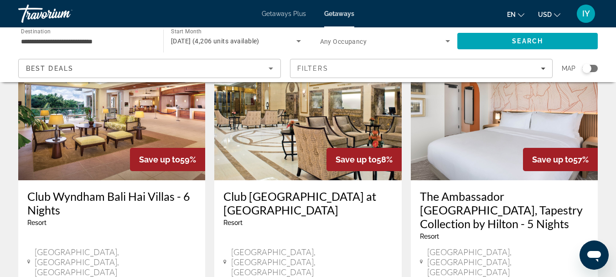
click at [96, 189] on h3 "Club Wyndham Bali Hai Villas - 6 Nights" at bounding box center [111, 202] width 169 height 27
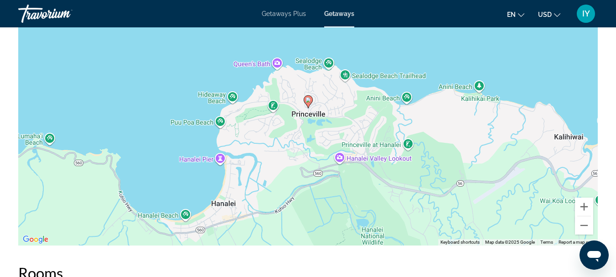
scroll to position [1495, 0]
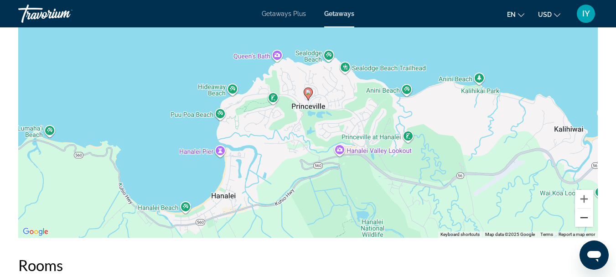
click at [583, 220] on button "Zoom out" at bounding box center [584, 217] width 18 height 18
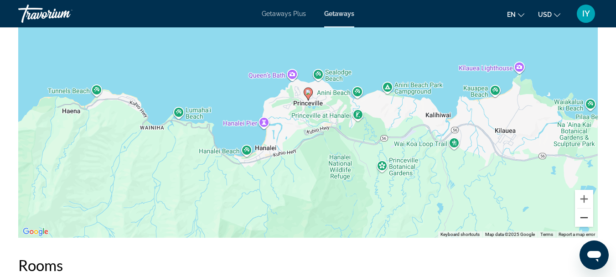
click at [583, 220] on button "Zoom out" at bounding box center [584, 217] width 18 height 18
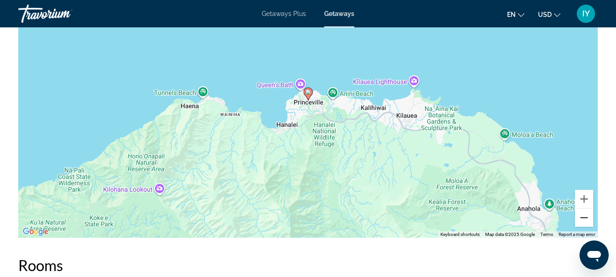
click at [583, 220] on button "Zoom out" at bounding box center [584, 217] width 18 height 18
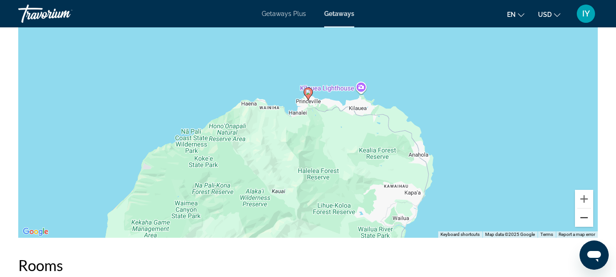
click at [583, 220] on button "Zoom out" at bounding box center [584, 217] width 18 height 18
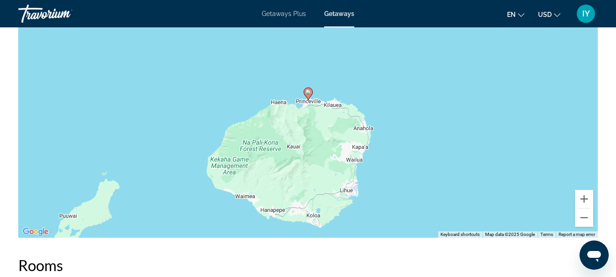
click at [312, 177] on div "To activate drag with keyboard, press Alt + Enter. Once in keyboard drag state,…" at bounding box center [307, 101] width 579 height 274
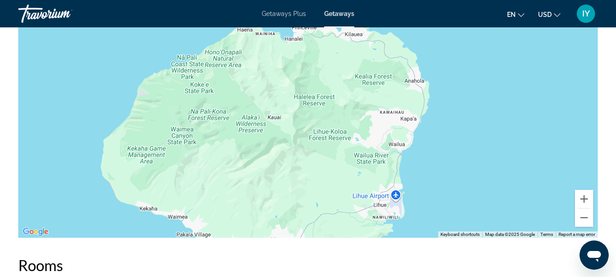
click at [312, 177] on div "To activate drag with keyboard, press Alt + Enter. Once in keyboard drag state,…" at bounding box center [307, 101] width 579 height 274
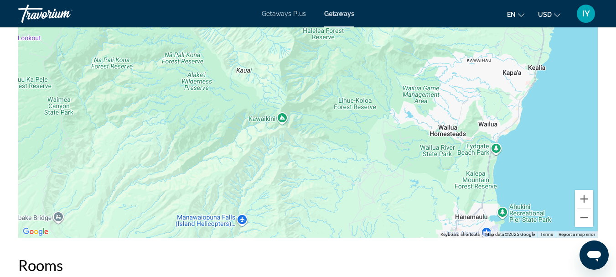
drag, startPoint x: 211, startPoint y: 63, endPoint x: 219, endPoint y: 75, distance: 14.2
click at [219, 75] on div "Main content" at bounding box center [307, 101] width 579 height 274
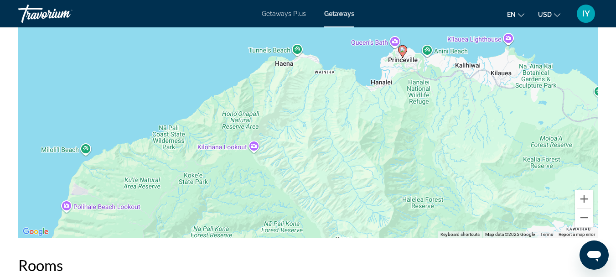
drag, startPoint x: 219, startPoint y: 75, endPoint x: 320, endPoint y: 245, distance: 197.3
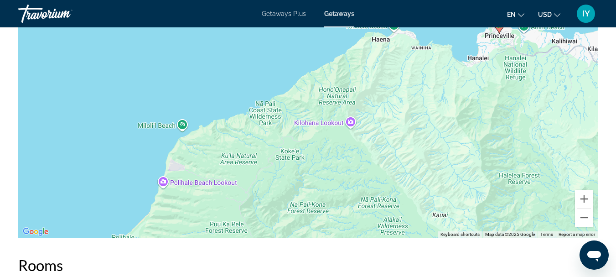
drag, startPoint x: 285, startPoint y: 119, endPoint x: 387, endPoint y: 95, distance: 104.7
click at [387, 95] on div "To activate drag with keyboard, press Alt + Enter. Once in keyboard drag state,…" at bounding box center [307, 101] width 579 height 274
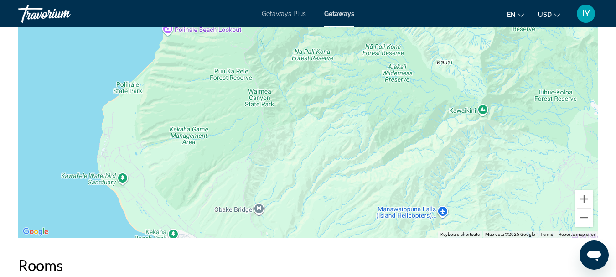
drag, startPoint x: 336, startPoint y: 193, endPoint x: 341, endPoint y: 39, distance: 153.7
click at [341, 39] on div "To activate drag with keyboard, press Alt + Enter. Once in keyboard drag state,…" at bounding box center [307, 101] width 579 height 274
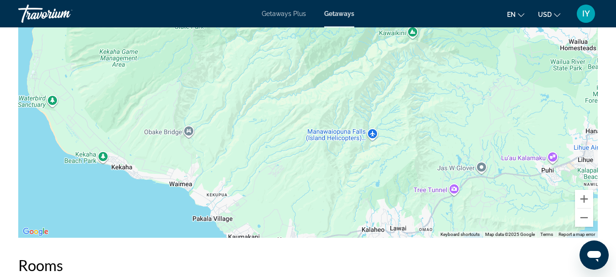
drag, startPoint x: 303, startPoint y: 167, endPoint x: 231, endPoint y: 87, distance: 107.8
click at [231, 87] on div "Main content" at bounding box center [307, 101] width 579 height 274
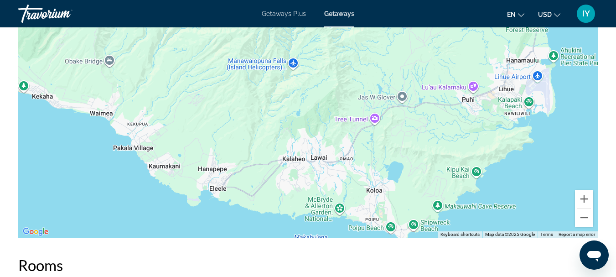
drag, startPoint x: 302, startPoint y: 222, endPoint x: 222, endPoint y: 152, distance: 107.3
click at [222, 152] on div "Main content" at bounding box center [307, 101] width 579 height 274
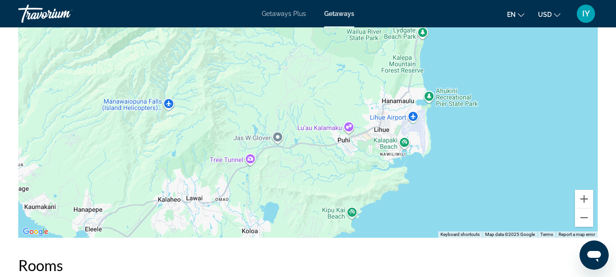
drag, startPoint x: 354, startPoint y: 189, endPoint x: 228, endPoint y: 230, distance: 131.9
click at [228, 230] on div "Main content" at bounding box center [307, 101] width 579 height 274
click at [279, 93] on div "Main content" at bounding box center [307, 101] width 579 height 274
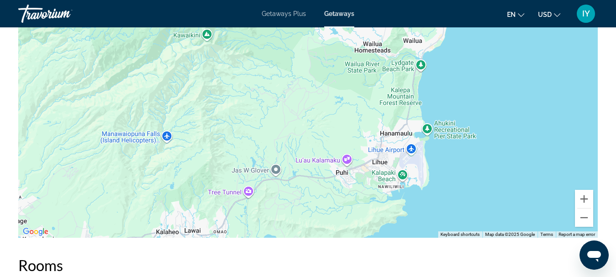
drag, startPoint x: 271, startPoint y: 106, endPoint x: 269, endPoint y: 139, distance: 33.4
click at [269, 139] on div "Main content" at bounding box center [307, 101] width 579 height 274
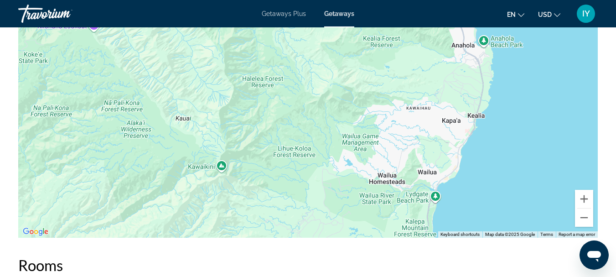
drag, startPoint x: 264, startPoint y: 101, endPoint x: 279, endPoint y: 237, distance: 136.6
click at [279, 237] on div "Main content" at bounding box center [307, 101] width 579 height 274
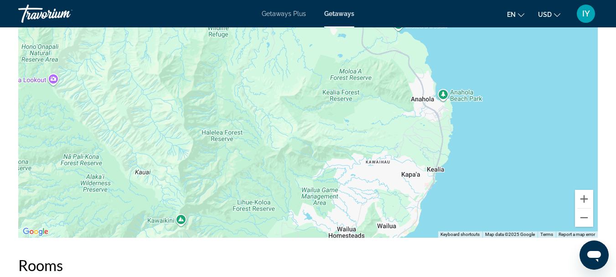
drag, startPoint x: 308, startPoint y: 84, endPoint x: 268, endPoint y: 141, distance: 70.0
click at [268, 141] on div "To activate drag with keyboard, press Alt + Enter. Once in keyboard drag state,…" at bounding box center [307, 101] width 579 height 274
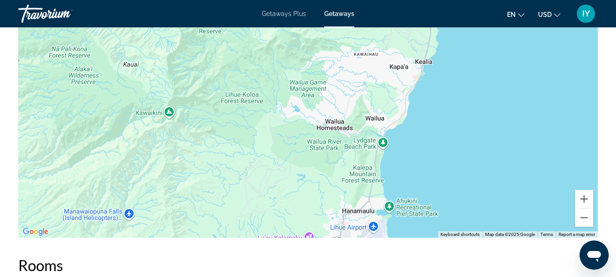
drag, startPoint x: 249, startPoint y: 195, endPoint x: 236, endPoint y: 83, distance: 113.4
click at [236, 83] on div "To activate drag with keyboard, press Alt + Enter. Once in keyboard drag state,…" at bounding box center [307, 101] width 579 height 274
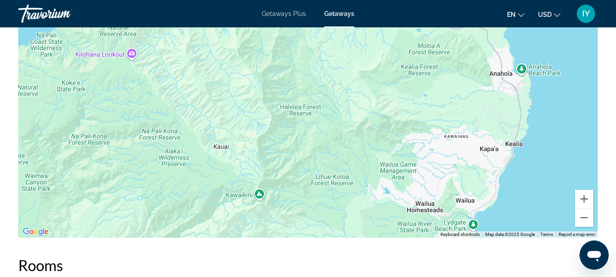
drag, startPoint x: 239, startPoint y: 169, endPoint x: 330, endPoint y: 250, distance: 121.7
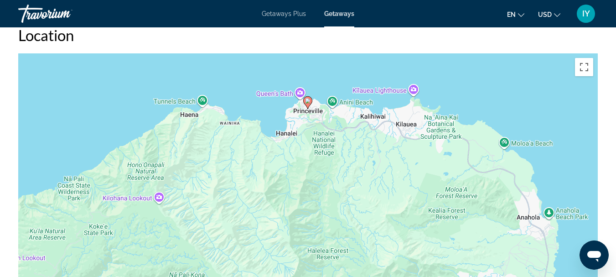
scroll to position [1417, 0]
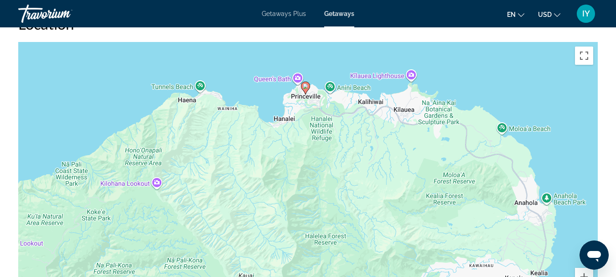
drag, startPoint x: 467, startPoint y: 226, endPoint x: 464, endPoint y: 221, distance: 5.6
click at [464, 221] on div "To activate drag with keyboard, press Alt + Enter. Once in keyboard drag state,…" at bounding box center [307, 179] width 579 height 274
click at [306, 111] on div "To activate drag with keyboard, press Alt + Enter. Once in keyboard drag state,…" at bounding box center [307, 179] width 579 height 274
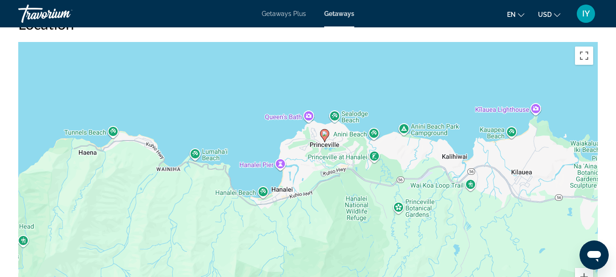
drag, startPoint x: 326, startPoint y: 92, endPoint x: 347, endPoint y: 155, distance: 66.2
click at [347, 155] on div "To activate drag with keyboard, press Alt + Enter. Once in keyboard drag state,…" at bounding box center [307, 179] width 579 height 274
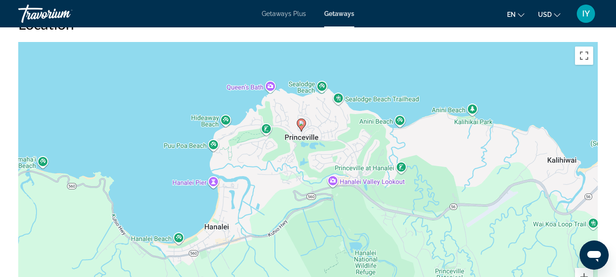
click at [347, 155] on div "To activate drag with keyboard, press Alt + Enter. Once in keyboard drag state,…" at bounding box center [307, 179] width 579 height 274
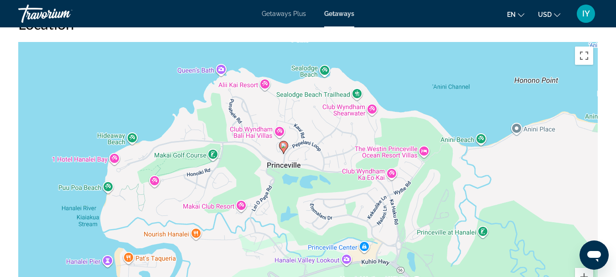
drag, startPoint x: 314, startPoint y: 92, endPoint x: 342, endPoint y: 135, distance: 51.7
click at [342, 135] on div "To activate drag with keyboard, press Alt + Enter. Once in keyboard drag state,…" at bounding box center [307, 179] width 579 height 274
click at [337, 118] on div "To activate drag with keyboard, press Alt + Enter. Once in keyboard drag state,…" at bounding box center [307, 179] width 579 height 274
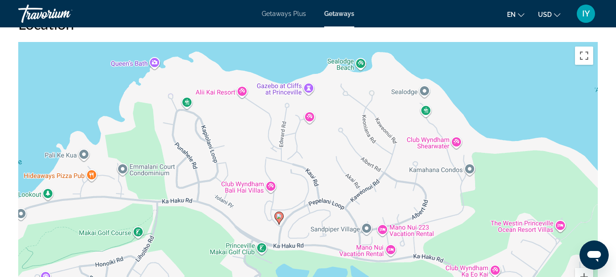
drag, startPoint x: 307, startPoint y: 72, endPoint x: 356, endPoint y: 108, distance: 60.4
click at [356, 108] on div "To activate drag with keyboard, press Alt + Enter. Once in keyboard drag state,…" at bounding box center [307, 179] width 579 height 274
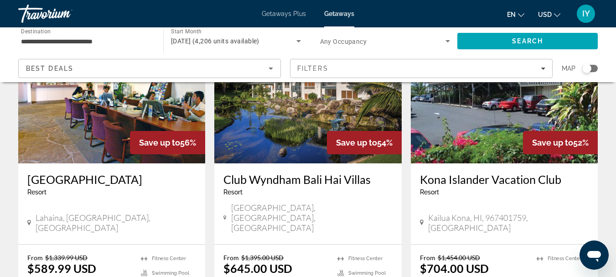
scroll to position [1170, 0]
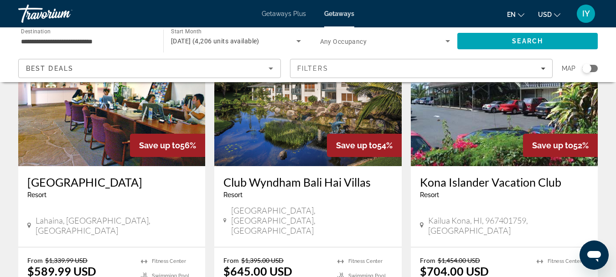
click at [456, 175] on h3 "Kona Islander Vacation Club" at bounding box center [504, 182] width 169 height 14
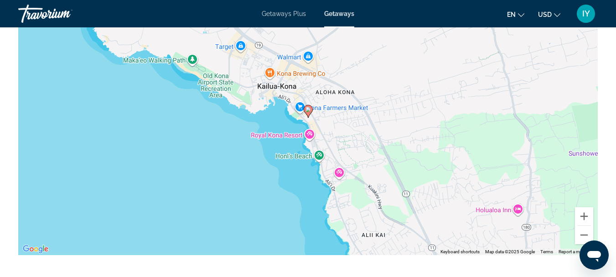
scroll to position [1213, 0]
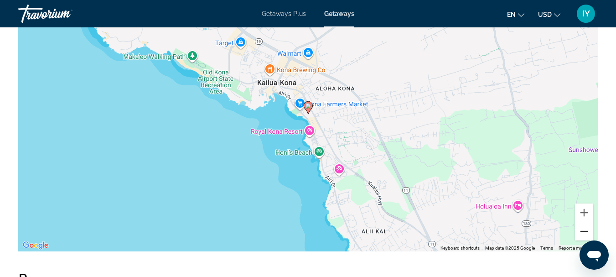
click at [585, 230] on button "Zoom out" at bounding box center [584, 231] width 18 height 18
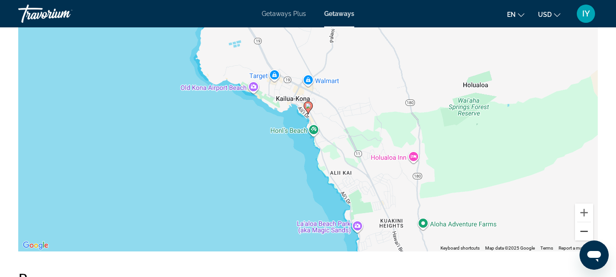
click at [585, 230] on button "Zoom out" at bounding box center [584, 231] width 18 height 18
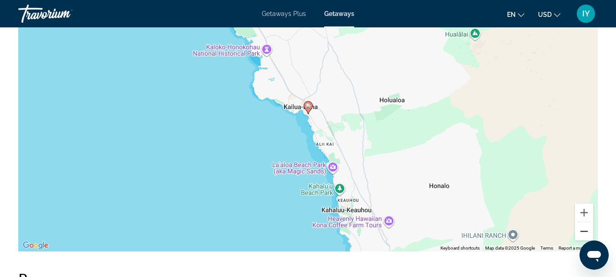
click at [585, 230] on button "Zoom out" at bounding box center [584, 231] width 18 height 18
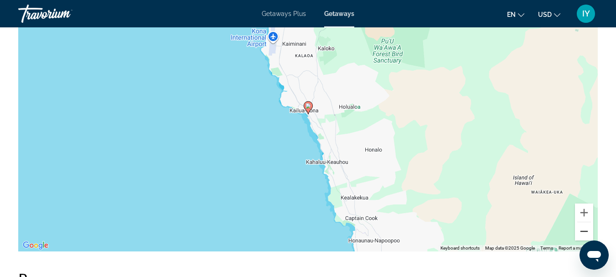
click at [585, 230] on button "Zoom out" at bounding box center [584, 231] width 18 height 18
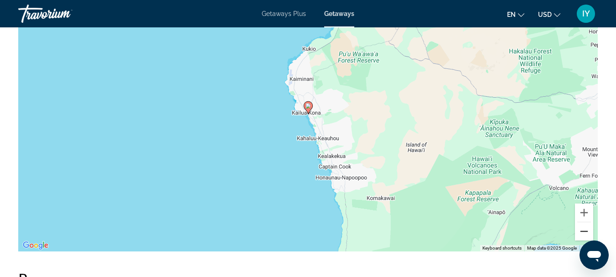
click at [585, 230] on button "Zoom out" at bounding box center [584, 231] width 18 height 18
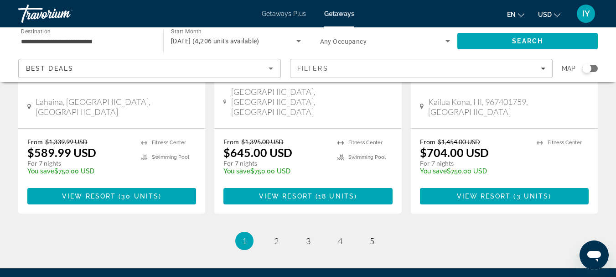
scroll to position [1294, 0]
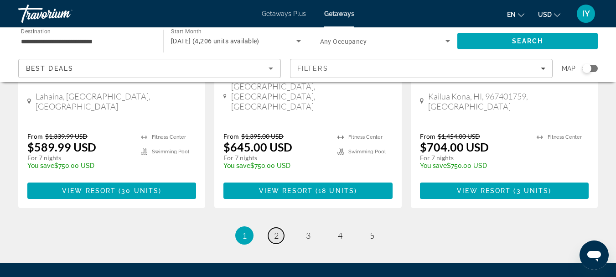
click at [275, 230] on span "2" at bounding box center [276, 235] width 5 height 10
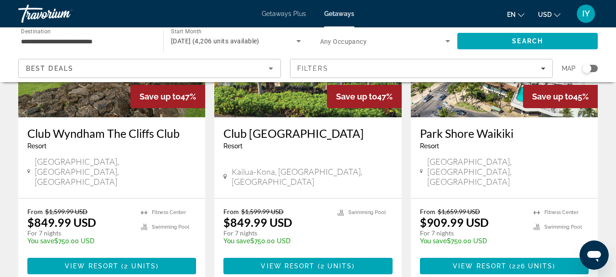
scroll to position [1204, 0]
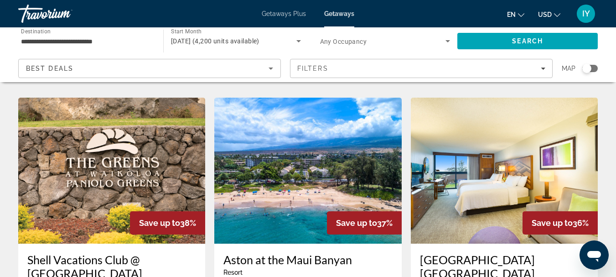
scroll to position [1067, 0]
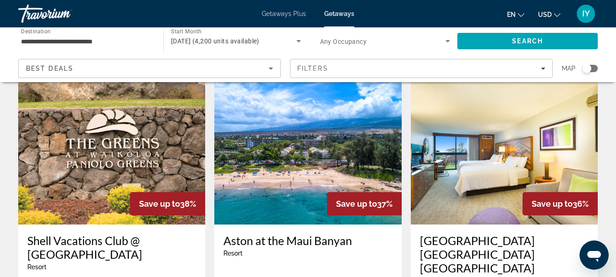
click at [269, 131] on img "Main content" at bounding box center [307, 151] width 187 height 146
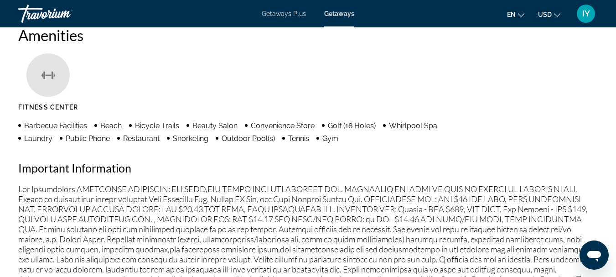
scroll to position [877, 0]
